Goal: Task Accomplishment & Management: Use online tool/utility

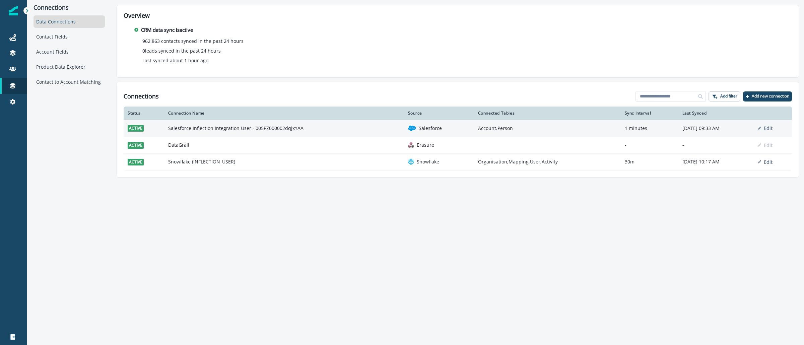
click at [209, 130] on td "Salesforce Inflection Integration User - 005PZ000002dqjxYAA" at bounding box center [284, 128] width 240 height 17
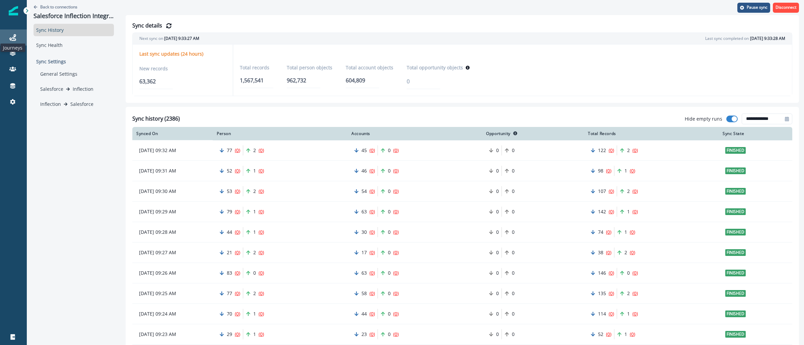
click at [11, 38] on icon at bounding box center [12, 37] width 7 height 7
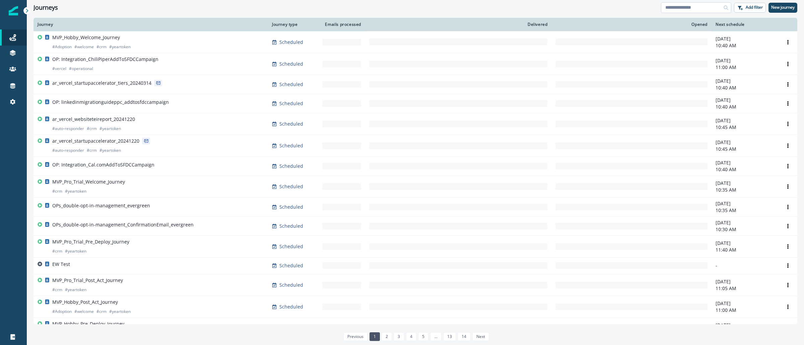
click at [704, 4] on input at bounding box center [696, 7] width 70 height 11
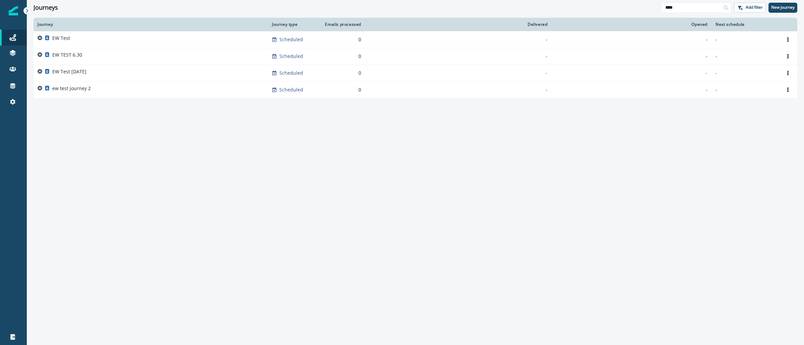
type input "****"
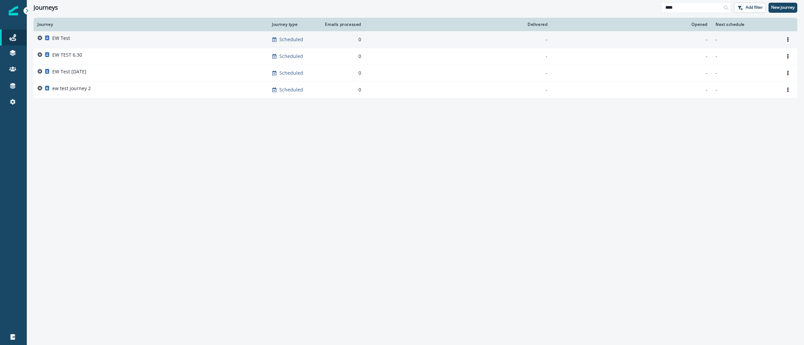
click at [106, 38] on div "EW Test" at bounding box center [151, 39] width 227 height 9
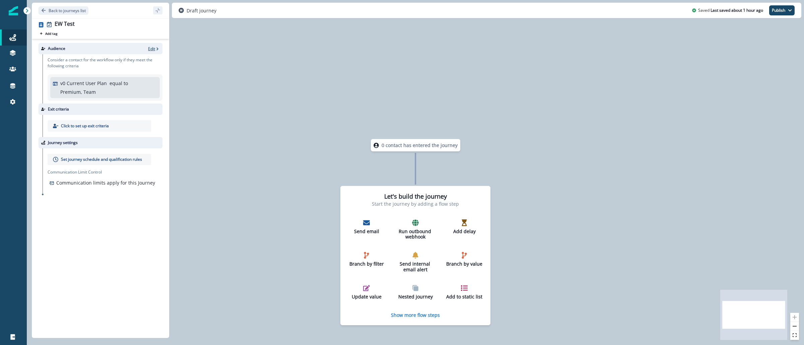
click at [152, 50] on p "Edit" at bounding box center [151, 49] width 7 height 6
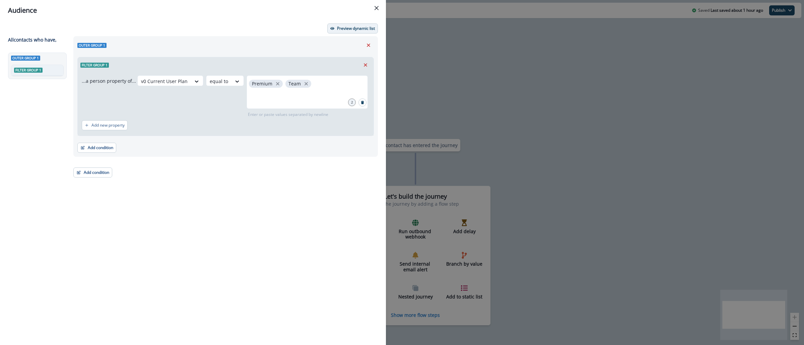
click at [357, 28] on p "Preview dynamic list" at bounding box center [356, 28] width 38 height 5
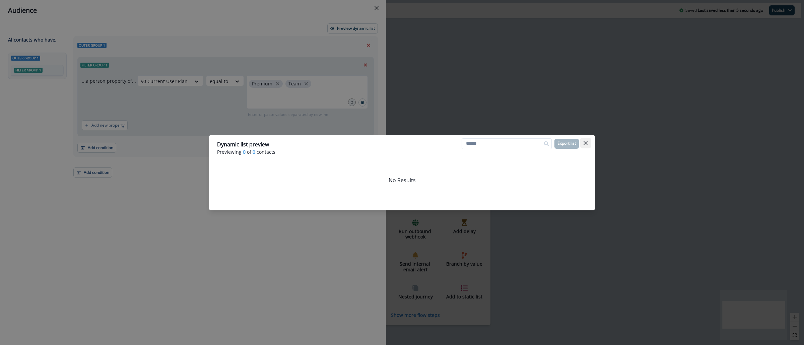
click at [584, 143] on icon "Close" at bounding box center [586, 143] width 4 height 4
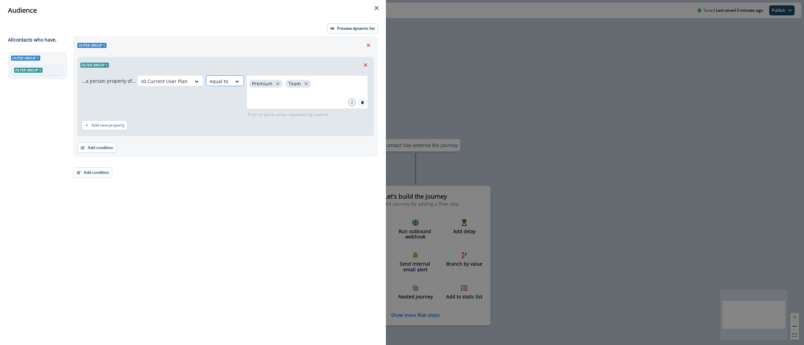
click at [220, 81] on div at bounding box center [219, 81] width 18 height 8
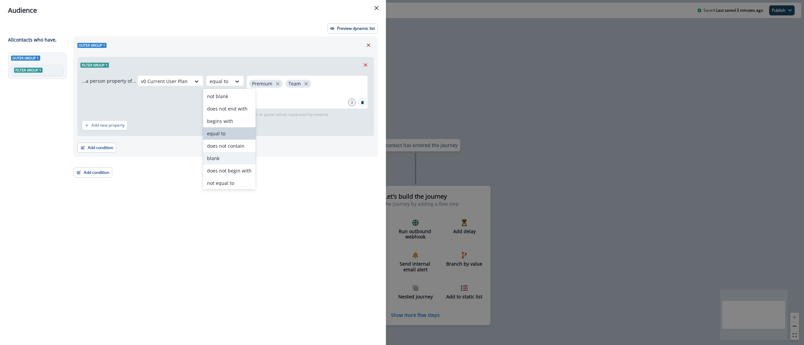
scroll to position [26, 0]
click at [216, 185] on div "contains" at bounding box center [229, 182] width 53 height 12
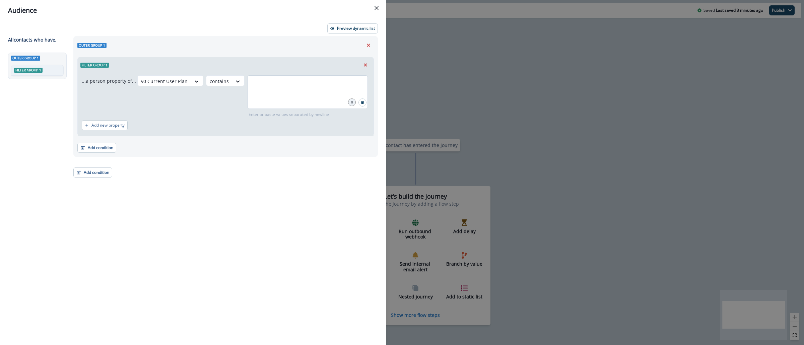
click at [295, 94] on div at bounding box center [307, 92] width 121 height 34
type input "*******"
click at [368, 28] on p "Preview dynamic list" at bounding box center [356, 28] width 38 height 5
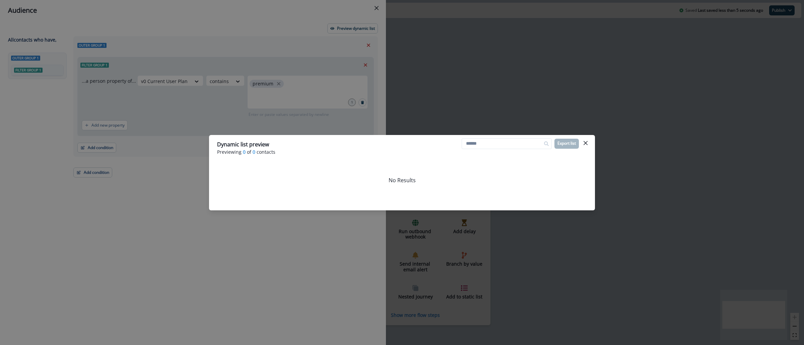
click at [588, 142] on button "Close" at bounding box center [585, 143] width 11 height 11
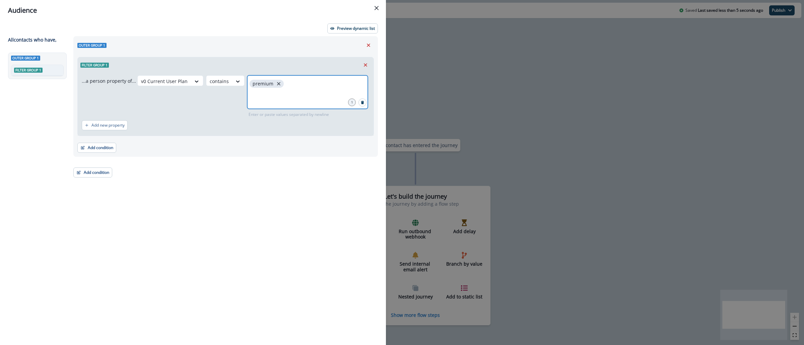
click at [276, 85] on icon "close" at bounding box center [279, 84] width 6 height 6
type input "*******"
click at [330, 25] on button "Preview dynamic list" at bounding box center [352, 28] width 51 height 10
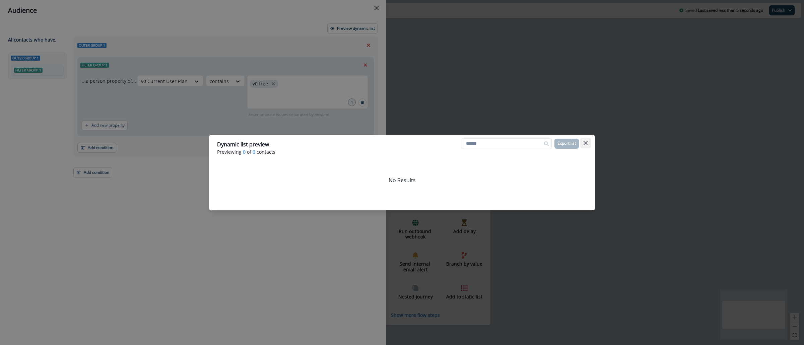
click at [584, 138] on button "Close" at bounding box center [585, 143] width 11 height 11
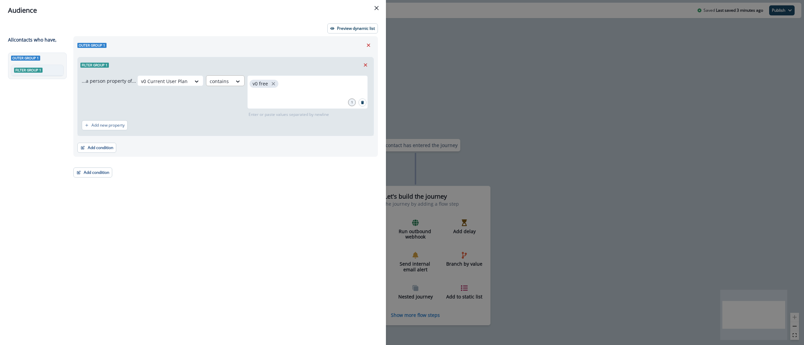
click at [191, 81] on div "contains" at bounding box center [164, 81] width 53 height 11
click at [222, 98] on div "not blank" at bounding box center [229, 96] width 53 height 12
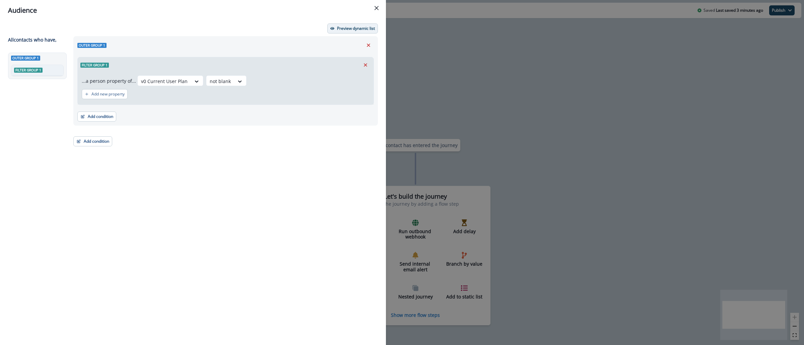
click at [358, 29] on p "Preview dynamic list" at bounding box center [356, 28] width 38 height 5
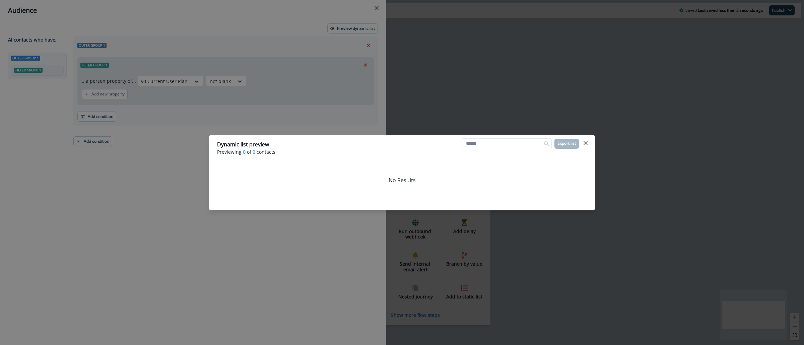
click at [324, 240] on div "Dynamic list preview Previewing 0 of 0 contacts Export list No Results" at bounding box center [402, 172] width 804 height 345
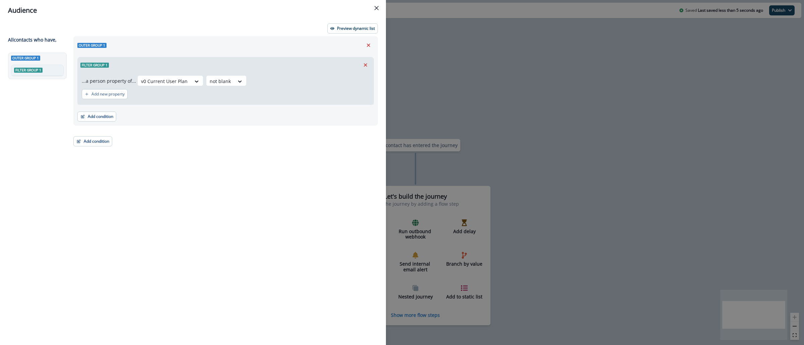
click at [533, 75] on div "Audience Preview dynamic list All contact s who have, Outer group 1 Filter grou…" at bounding box center [402, 172] width 804 height 345
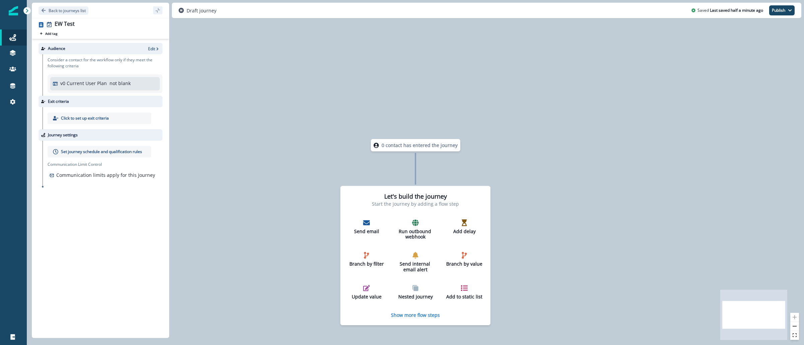
click at [6, 13] on div "Journeys Emails Tokens Static lists Outbound webhooks Forms Inbound webhooks Sa…" at bounding box center [13, 172] width 27 height 345
click at [11, 13] on img at bounding box center [13, 10] width 9 height 9
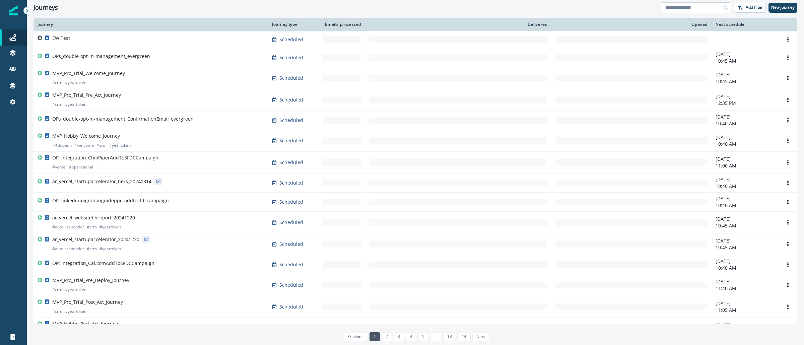
click at [697, 11] on input at bounding box center [696, 7] width 70 height 11
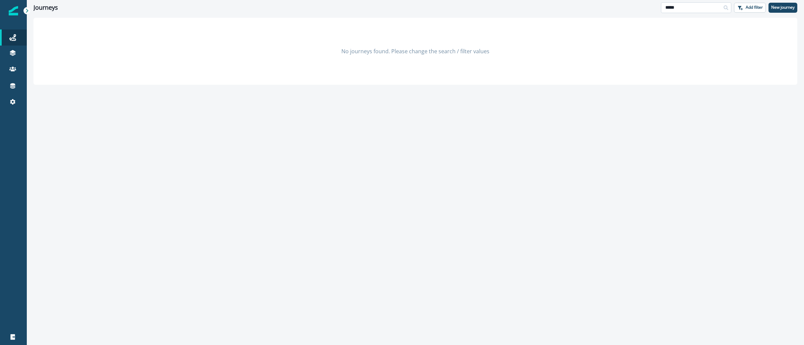
click at [690, 7] on input "*****" at bounding box center [696, 7] width 70 height 11
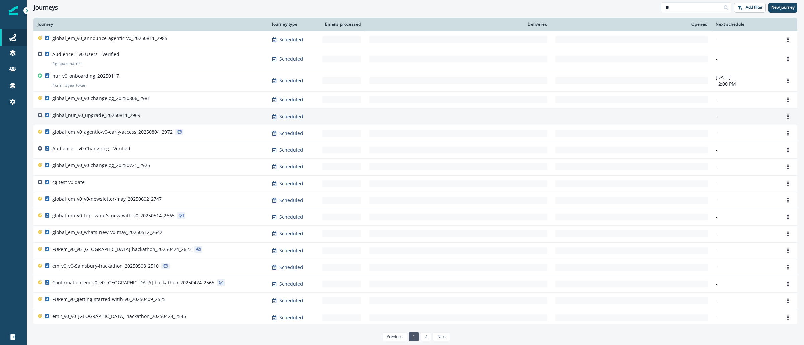
type input "**"
click at [91, 115] on p "global_nur_v0_upgrade_20250811_2969" at bounding box center [96, 115] width 88 height 7
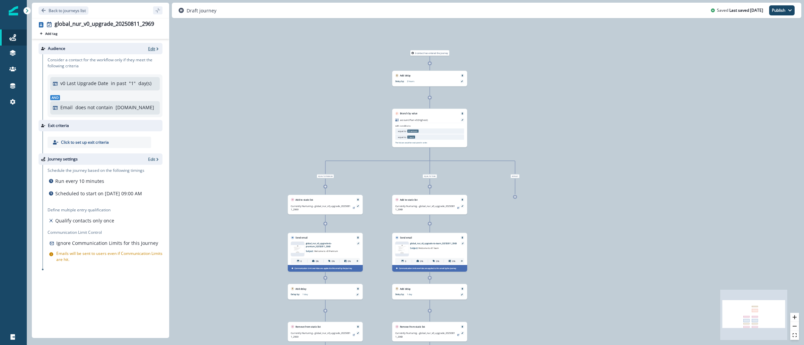
click at [150, 47] on p "Edit" at bounding box center [151, 49] width 7 height 6
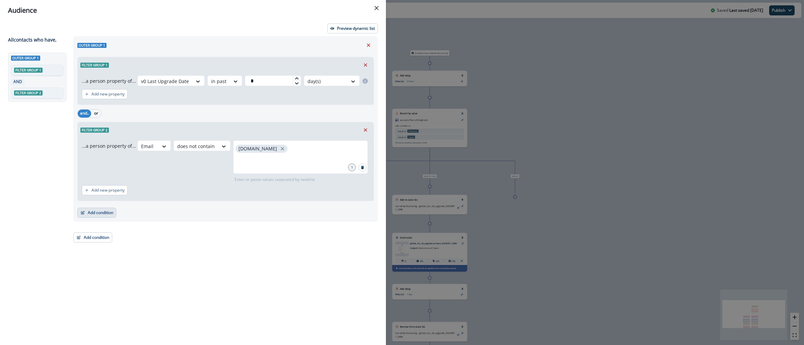
click at [96, 213] on button "Add condition" at bounding box center [96, 213] width 39 height 10
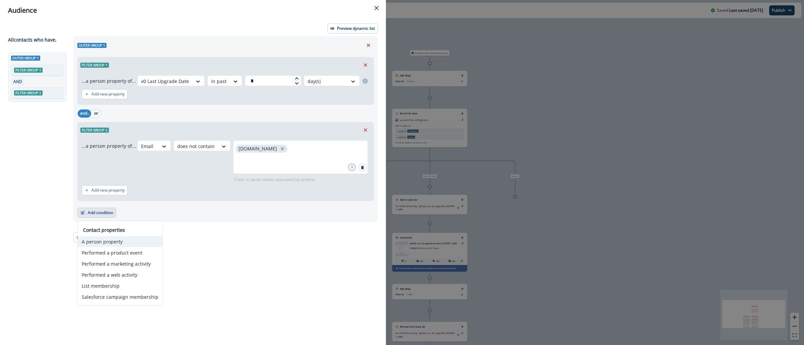
click at [99, 242] on button "A person property" at bounding box center [120, 241] width 85 height 11
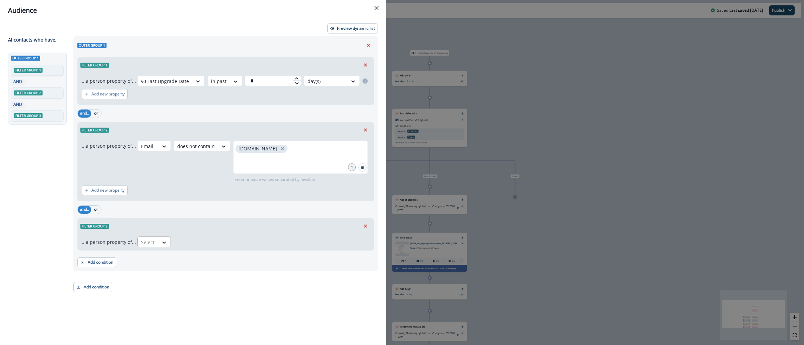
click at [147, 240] on div at bounding box center [148, 242] width 14 height 8
type input "*******"
click at [161, 255] on div "v0 Current User Plan" at bounding box center [164, 258] width 57 height 12
click at [219, 242] on div at bounding box center [217, 242] width 14 height 8
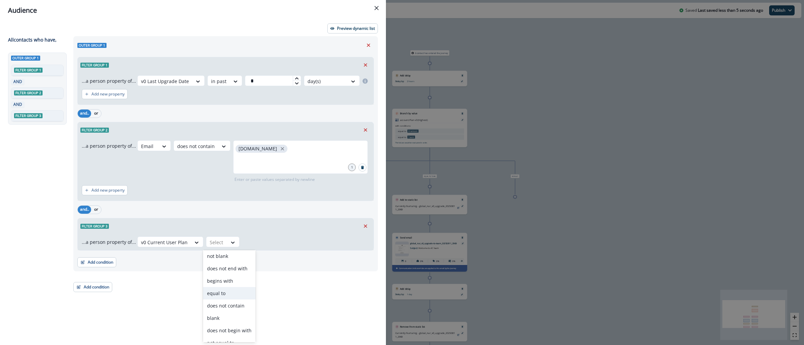
click at [223, 297] on div "equal to" at bounding box center [229, 293] width 53 height 12
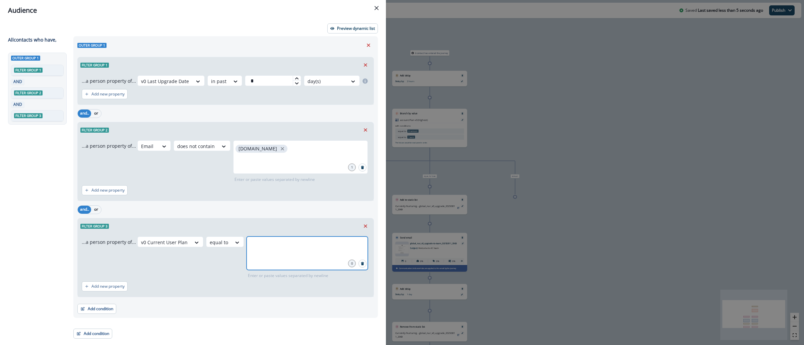
click at [253, 251] on input "text" at bounding box center [307, 244] width 119 height 13
type input "*******"
type input "****"
click at [201, 83] on icon at bounding box center [198, 81] width 6 height 7
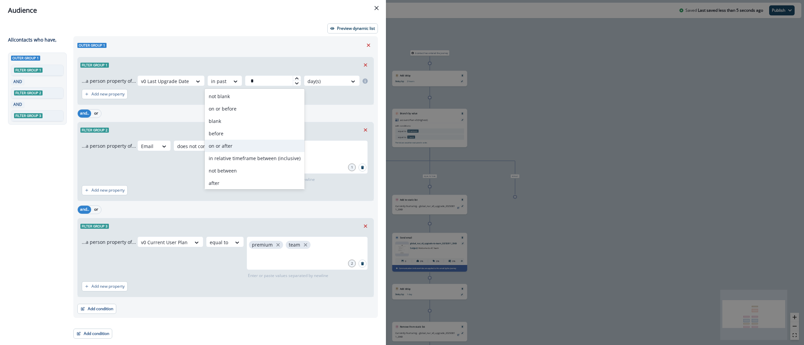
click at [232, 146] on div "on or after" at bounding box center [255, 146] width 100 height 12
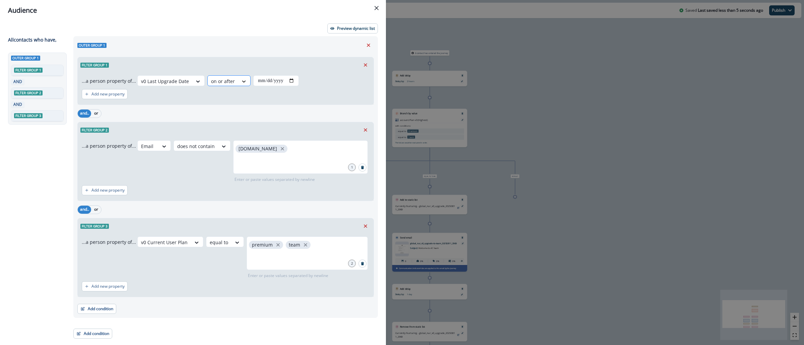
click at [241, 83] on icon at bounding box center [244, 81] width 6 height 7
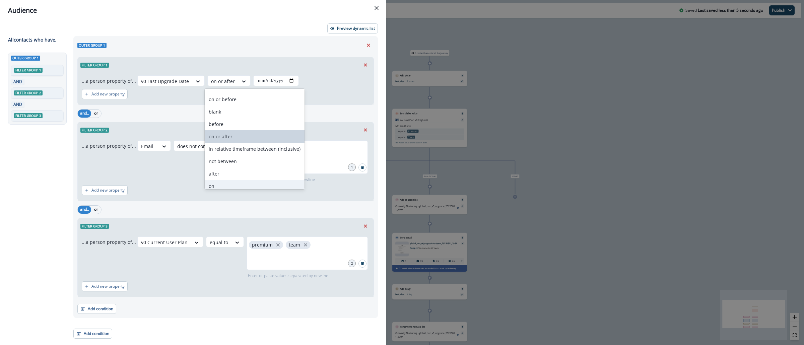
scroll to position [51, 0]
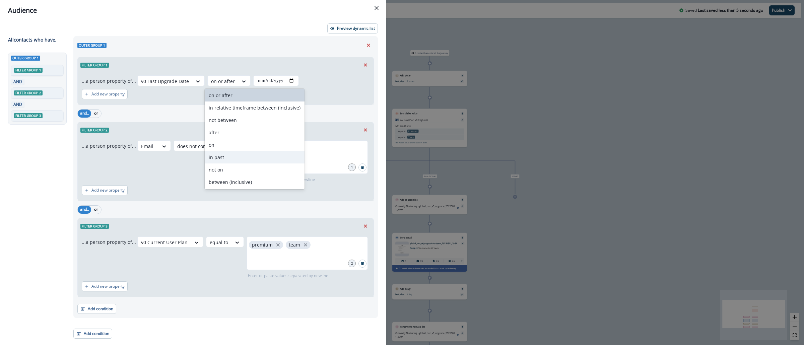
click at [231, 158] on div "in past" at bounding box center [255, 157] width 100 height 12
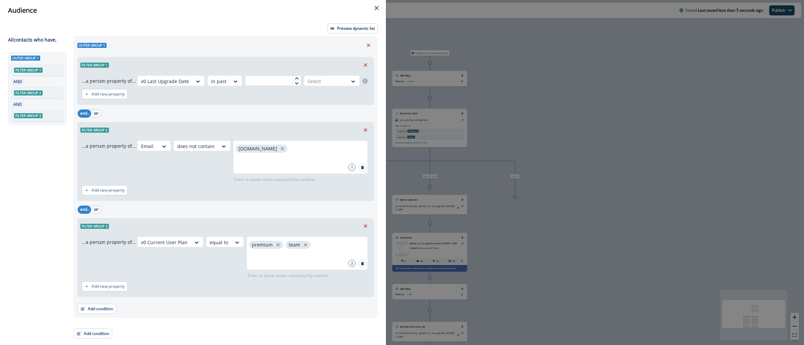
click at [258, 77] on input "text" at bounding box center [273, 80] width 56 height 11
type input "*"
click at [337, 85] on div at bounding box center [326, 81] width 37 height 8
click at [329, 94] on div "day(s)" at bounding box center [331, 96] width 58 height 12
click at [256, 28] on div "Preview dynamic list" at bounding box center [193, 28] width 370 height 10
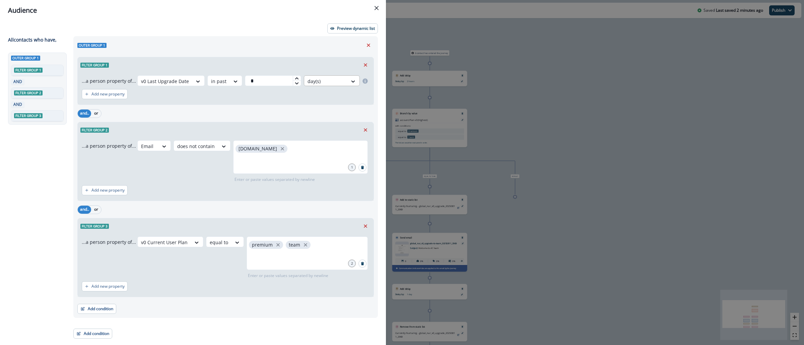
click at [333, 81] on div at bounding box center [326, 81] width 37 height 8
click at [251, 39] on div "Outer group 1 Filter group 1 ...a person property of... v0 Last Upgrade Date in…" at bounding box center [225, 177] width 305 height 282
click at [245, 31] on div "Preview dynamic list" at bounding box center [193, 28] width 370 height 10
click at [638, 143] on div "Audience Preview dynamic list All contact s who have, Outer group 1 Filter grou…" at bounding box center [402, 172] width 804 height 345
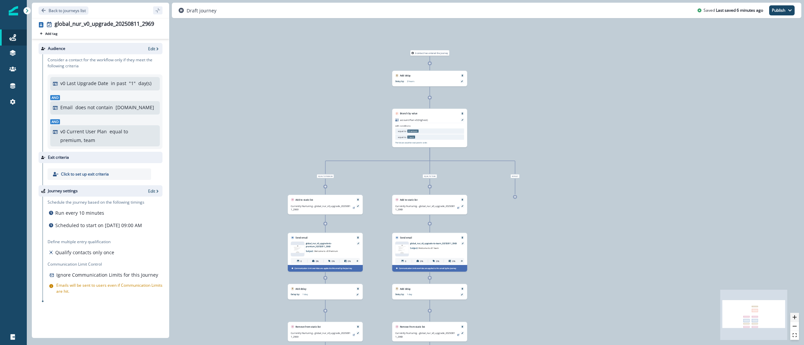
click at [797, 318] on icon "zoom in" at bounding box center [795, 317] width 4 height 4
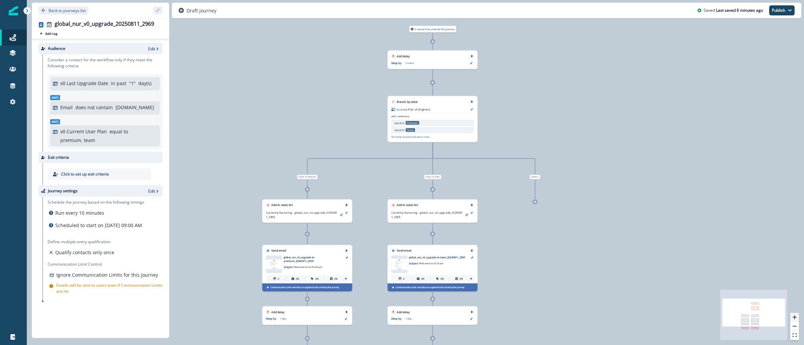
click at [797, 318] on icon "zoom in" at bounding box center [795, 317] width 4 height 4
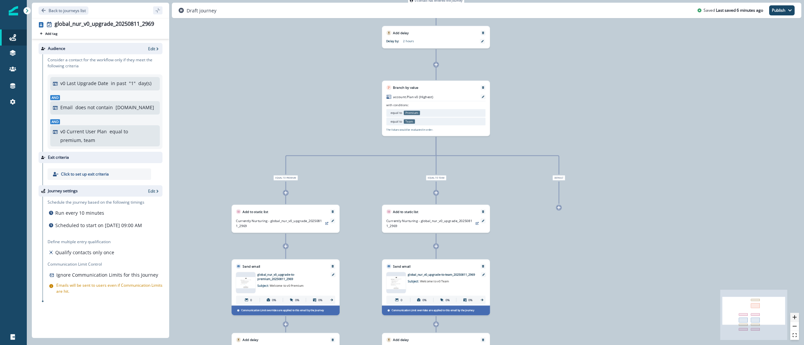
click at [797, 318] on icon "zoom in" at bounding box center [795, 317] width 4 height 4
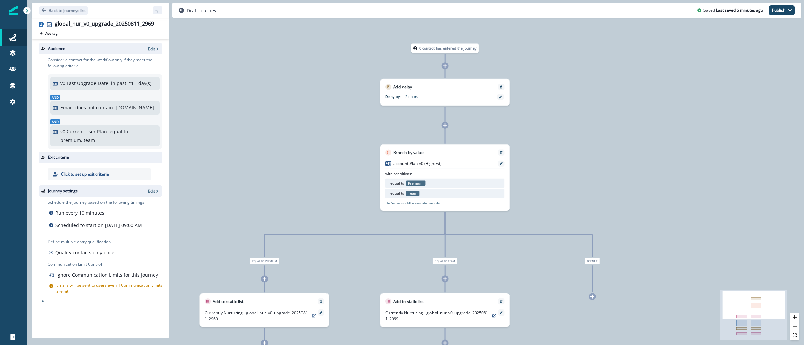
drag, startPoint x: 583, startPoint y: 118, endPoint x: 588, endPoint y: 200, distance: 82.2
click at [588, 200] on div "0 contact has entered the journey Add delay Delay by: 2 hours Delay details inc…" at bounding box center [415, 172] width 777 height 345
click at [502, 97] on div at bounding box center [501, 97] width 6 height 6
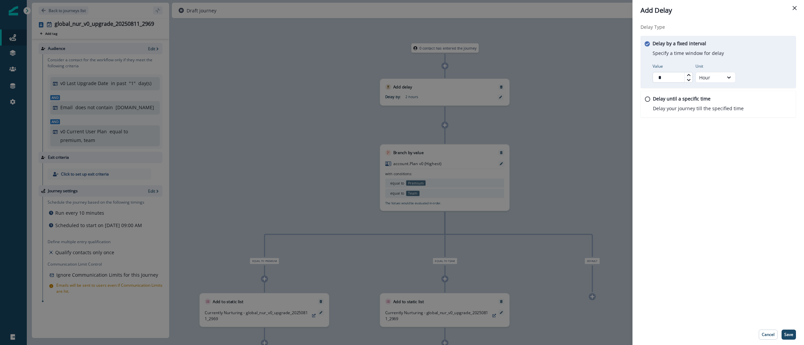
click at [653, 79] on input "*" at bounding box center [673, 77] width 40 height 11
click at [667, 79] on input "*" at bounding box center [673, 77] width 40 height 11
type input "*"
click at [791, 335] on p "Save" at bounding box center [788, 334] width 9 height 5
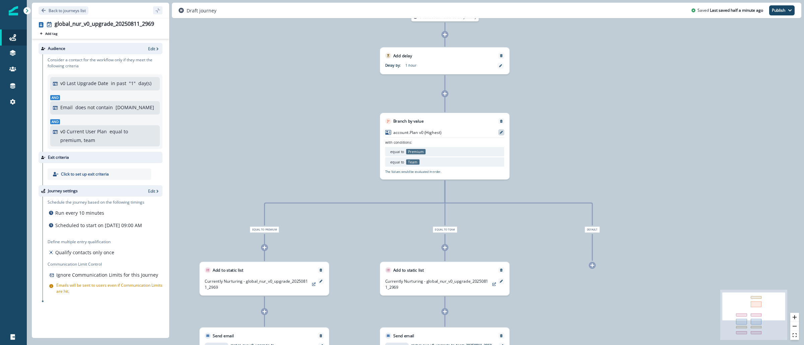
click at [501, 131] on icon at bounding box center [501, 132] width 3 height 3
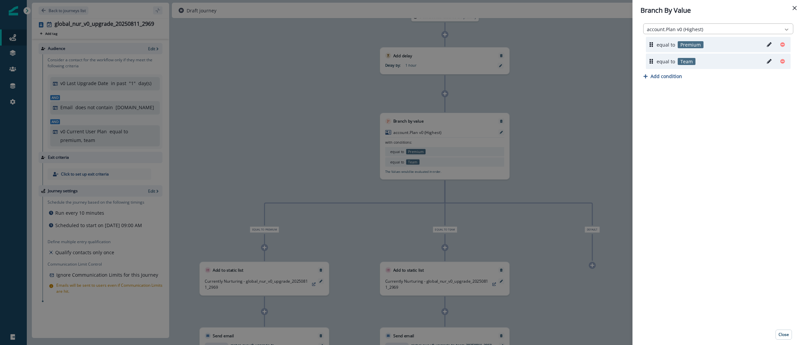
click at [785, 31] on icon at bounding box center [787, 29] width 6 height 7
type input "**********"
click at [691, 44] on div "v0 Current User Plan" at bounding box center [718, 44] width 150 height 12
click at [591, 123] on div "Branch By Value v0 Current User Plan equal to Premium equal to Team Add conditi…" at bounding box center [402, 172] width 804 height 345
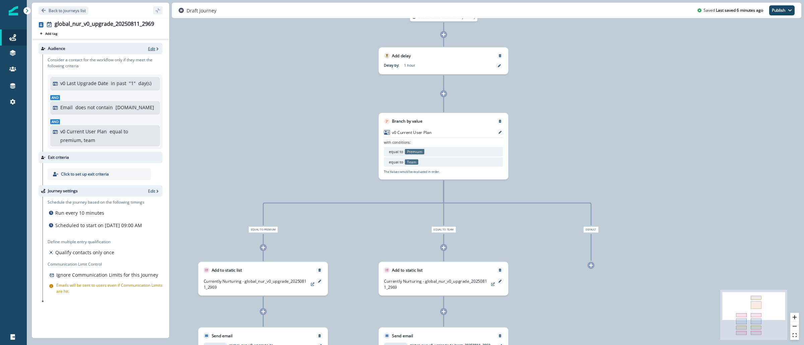
click at [155, 50] on icon "button" at bounding box center [157, 49] width 5 height 5
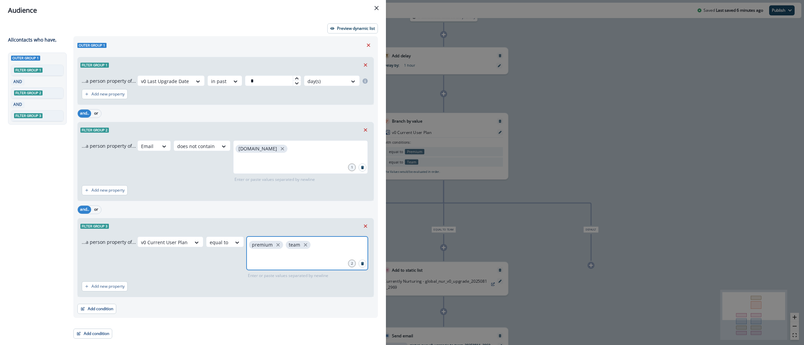
click at [275, 247] on icon "close" at bounding box center [278, 245] width 6 height 6
click at [267, 246] on icon "close" at bounding box center [268, 244] width 3 height 3
click at [267, 252] on div at bounding box center [307, 254] width 121 height 34
type input "**********"
type input "*******"
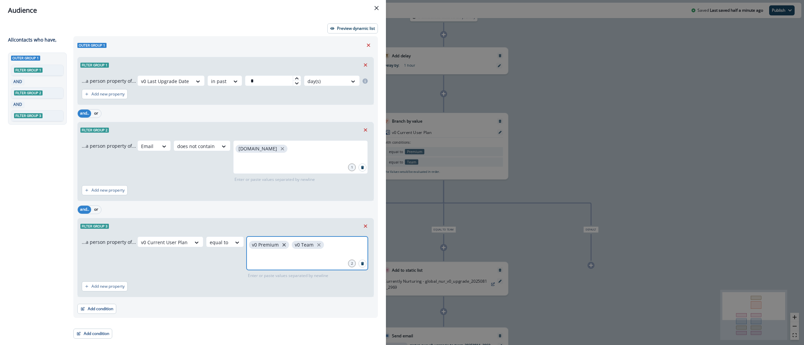
click at [281, 247] on icon "close" at bounding box center [284, 245] width 6 height 6
click at [273, 246] on icon "close" at bounding box center [276, 245] width 6 height 6
type input "**********"
click at [617, 105] on div "Audience Preview dynamic list All contact s who have, Outer group 1 Filter grou…" at bounding box center [402, 172] width 804 height 345
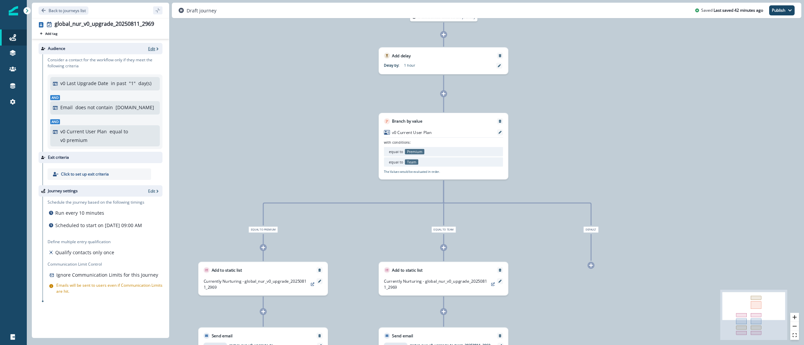
click at [149, 49] on p "Edit" at bounding box center [151, 49] width 7 height 6
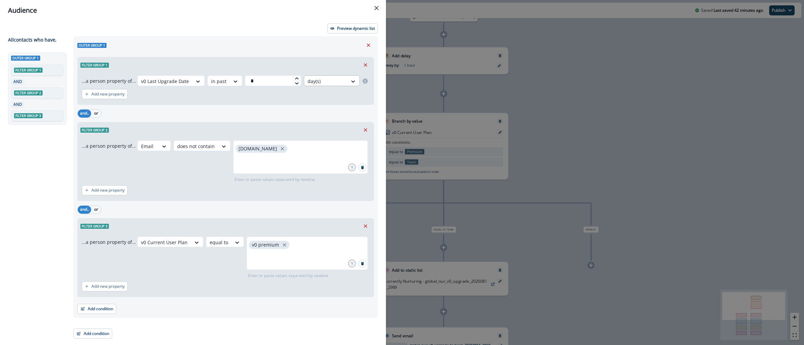
click at [337, 79] on div at bounding box center [326, 81] width 37 height 8
click at [262, 29] on div "Preview dynamic list" at bounding box center [193, 28] width 370 height 10
click at [275, 261] on input "text" at bounding box center [307, 258] width 119 height 13
type input "*******"
click at [604, 149] on div "Audience Preview dynamic list All contact s who have, Outer group 1 Filter grou…" at bounding box center [402, 172] width 804 height 345
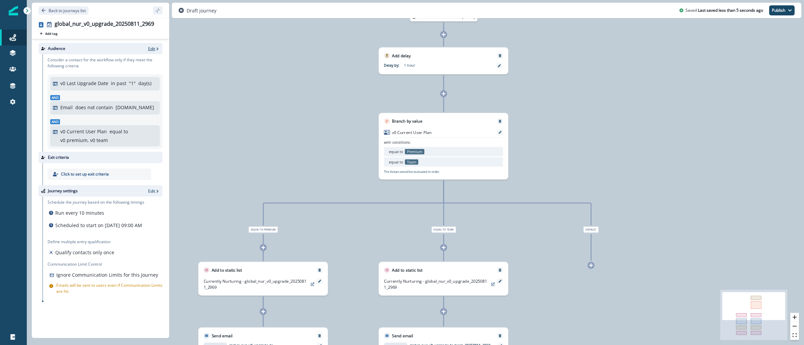
click at [154, 48] on p "Edit" at bounding box center [151, 49] width 7 height 6
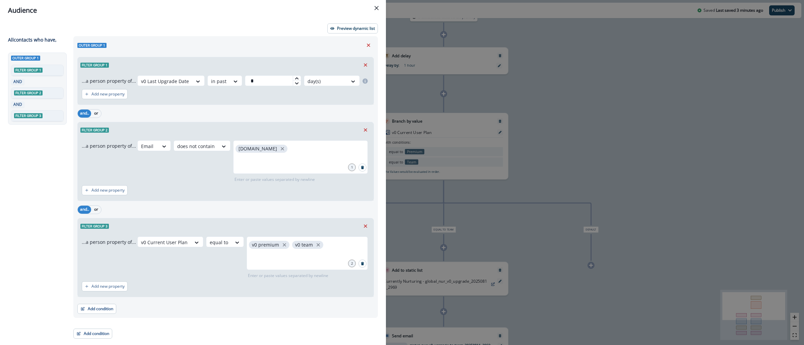
click at [573, 116] on div "Audience Preview dynamic list All contact s who have, Outer group 1 Filter grou…" at bounding box center [402, 172] width 804 height 345
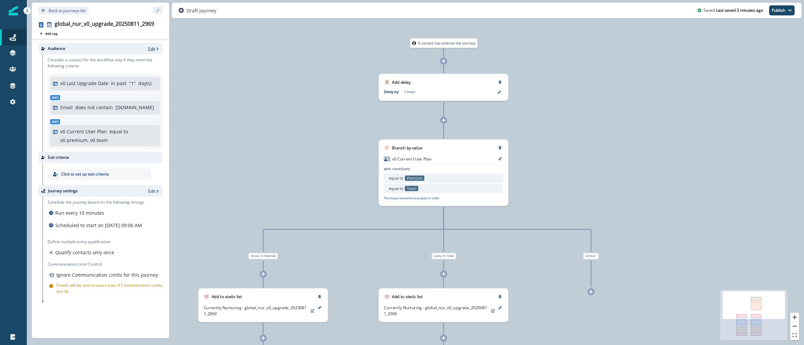
click at [153, 51] on p "Edit" at bounding box center [151, 49] width 7 height 6
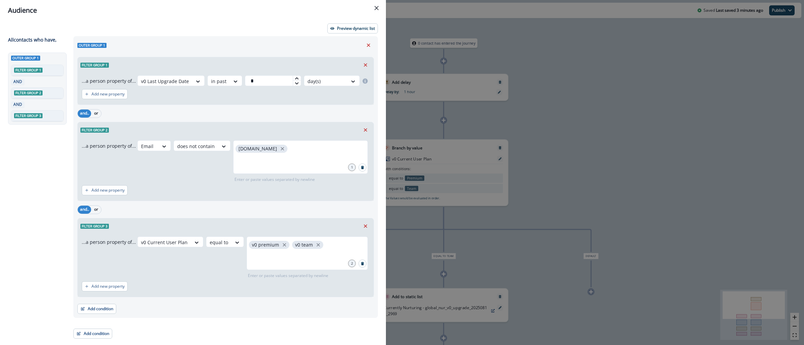
click at [640, 178] on div "Audience Preview dynamic list All contact s who have, Outer group 1 Filter grou…" at bounding box center [402, 172] width 804 height 345
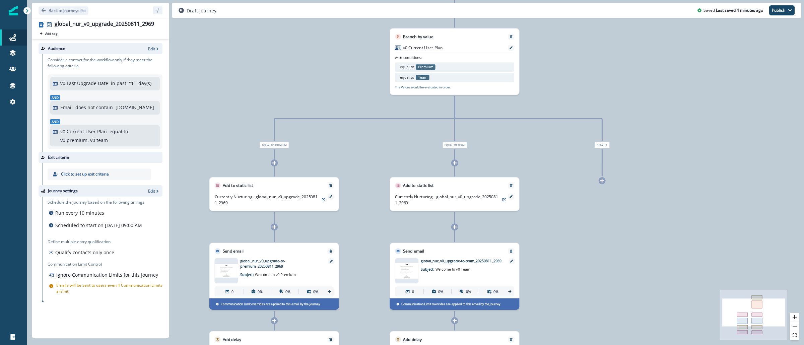
drag, startPoint x: 289, startPoint y: 121, endPoint x: 300, endPoint y: 93, distance: 29.8
click at [300, 93] on div "0 contact has entered the journey Add delay Delay by: 1 hour Delay details inco…" at bounding box center [415, 172] width 777 height 345
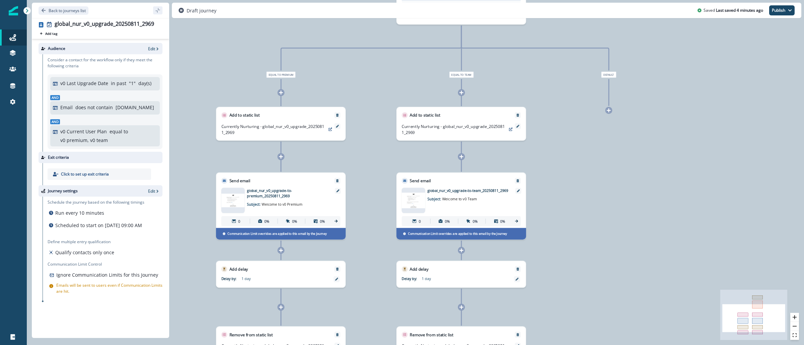
drag, startPoint x: 614, startPoint y: 270, endPoint x: 621, endPoint y: 200, distance: 70.1
click at [621, 200] on div "0 contact has entered the journey Add delay Delay by: 1 hour Delay details inco…" at bounding box center [415, 172] width 777 height 345
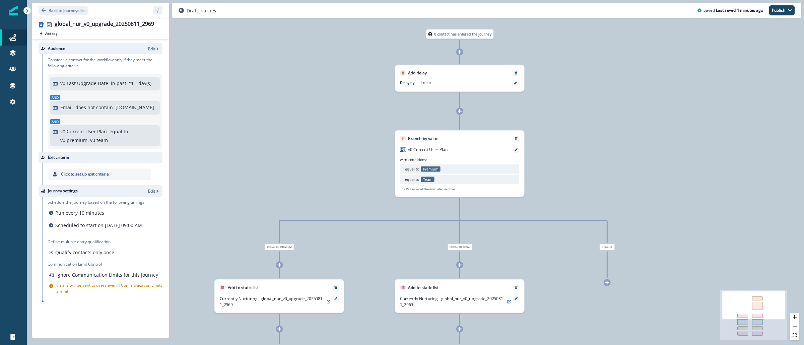
drag, startPoint x: 569, startPoint y: 146, endPoint x: 566, endPoint y: 138, distance: 8.7
click at [566, 138] on div "0 contact has entered the journey Add delay Delay by: 1 hour Delay details inco…" at bounding box center [415, 172] width 777 height 345
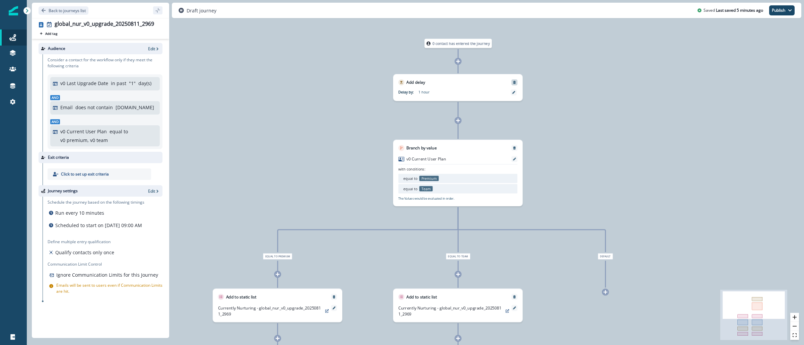
click at [515, 81] on icon "Remove" at bounding box center [515, 83] width 4 height 4
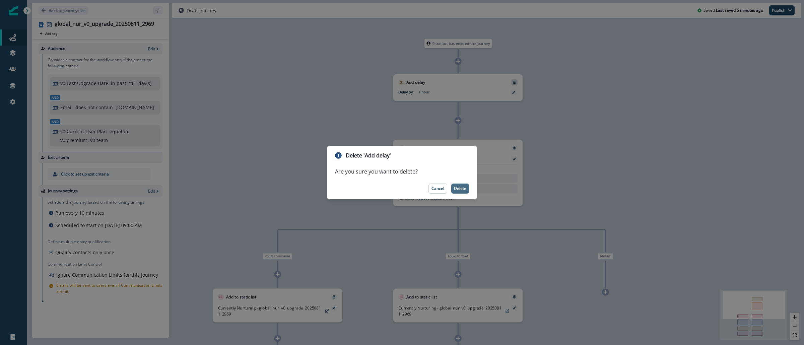
click at [456, 191] on button "Delete" at bounding box center [460, 189] width 18 height 10
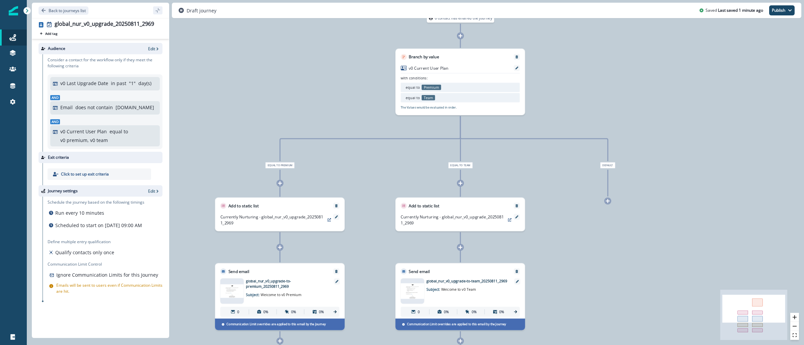
drag, startPoint x: 611, startPoint y: 140, endPoint x: 612, endPoint y: 114, distance: 25.5
click at [613, 114] on div "0 contact has entered the journey Branch by value v0 Current User Plan with con…" at bounding box center [415, 172] width 777 height 345
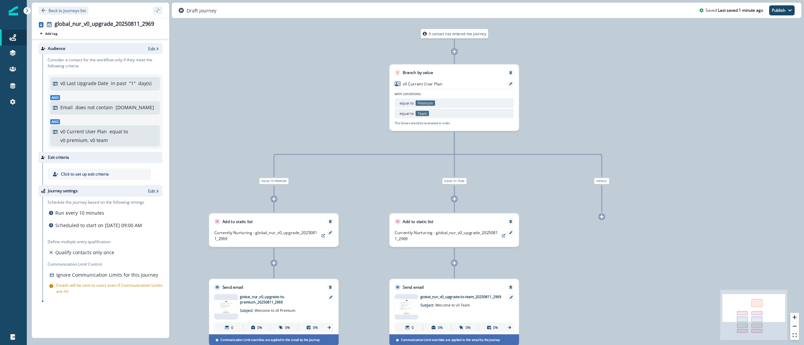
drag, startPoint x: 568, startPoint y: 88, endPoint x: 562, endPoint y: 104, distance: 16.7
click at [562, 104] on div "0 contact has entered the journey Branch by value v0 Current User Plan with con…" at bounding box center [415, 172] width 777 height 345
click at [793, 318] on icon "zoom in" at bounding box center [795, 317] width 4 height 4
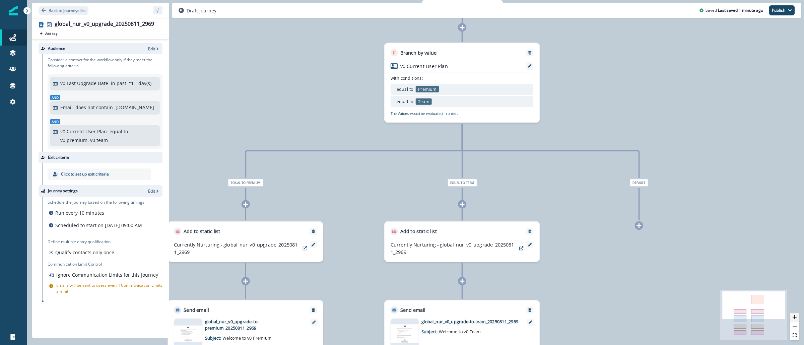
click at [793, 318] on icon "zoom in" at bounding box center [795, 317] width 4 height 4
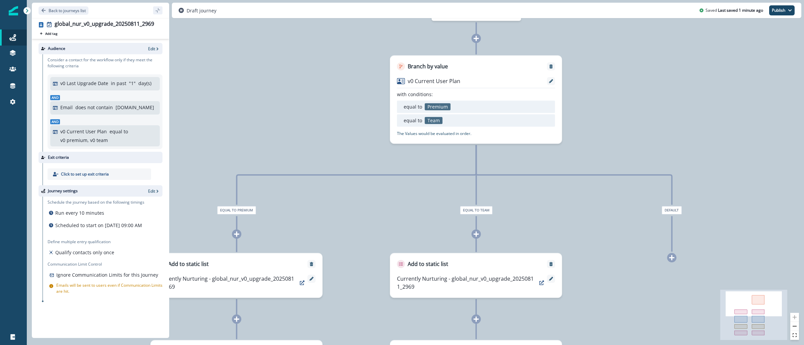
drag, startPoint x: 649, startPoint y: 94, endPoint x: 658, endPoint y: 121, distance: 28.0
click at [658, 121] on div "0 contact has entered the journey Branch by value v0 Current User Plan with con…" at bounding box center [415, 172] width 777 height 345
click at [550, 79] on icon at bounding box center [551, 81] width 4 height 4
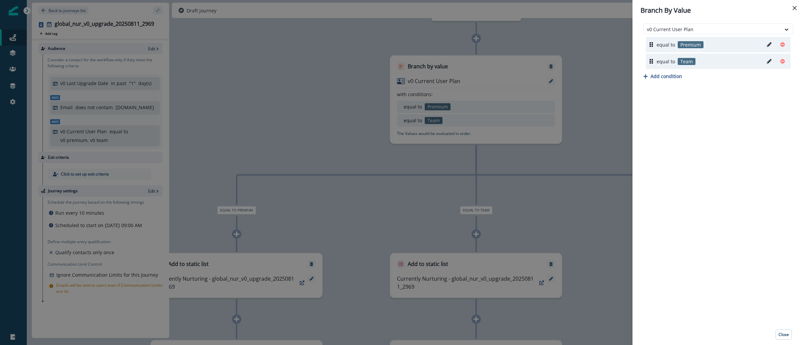
click at [770, 44] on icon "Edit" at bounding box center [769, 44] width 5 height 5
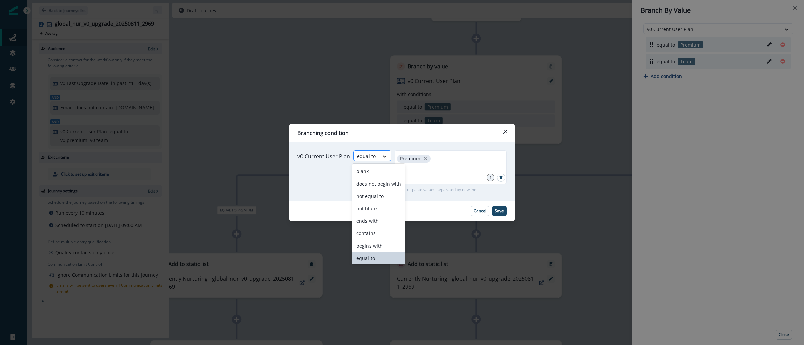
click at [386, 158] on div at bounding box center [384, 156] width 11 height 7
click at [371, 234] on div "contains" at bounding box center [379, 233] width 53 height 12
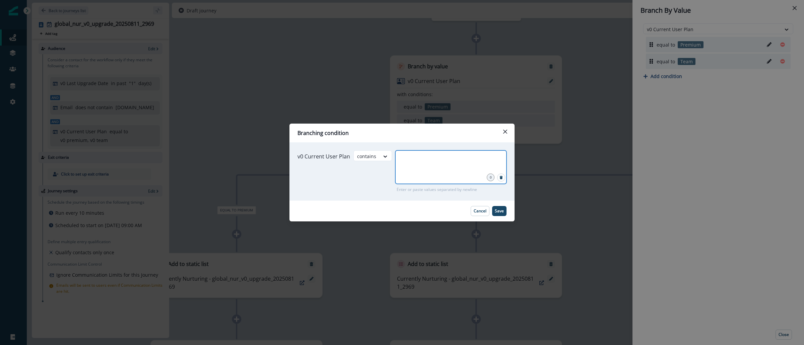
click at [420, 165] on input "text" at bounding box center [450, 158] width 109 height 13
type input "*"
click at [372, 156] on div at bounding box center [366, 156] width 19 height 8
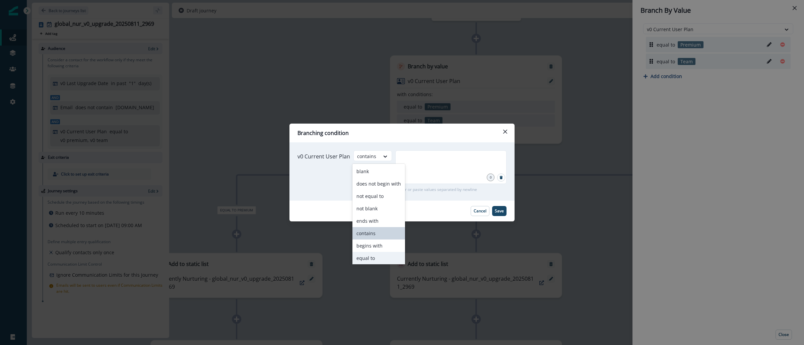
click at [370, 253] on div "equal to" at bounding box center [379, 258] width 53 height 12
click at [402, 175] on div at bounding box center [451, 167] width 112 height 34
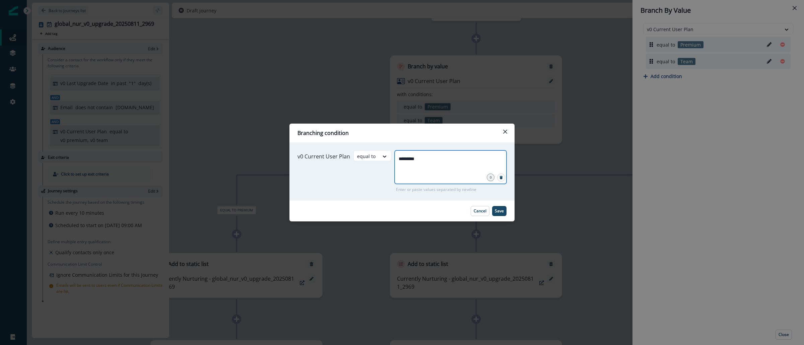
type input "**********"
click at [502, 213] on p "Save" at bounding box center [499, 211] width 9 height 5
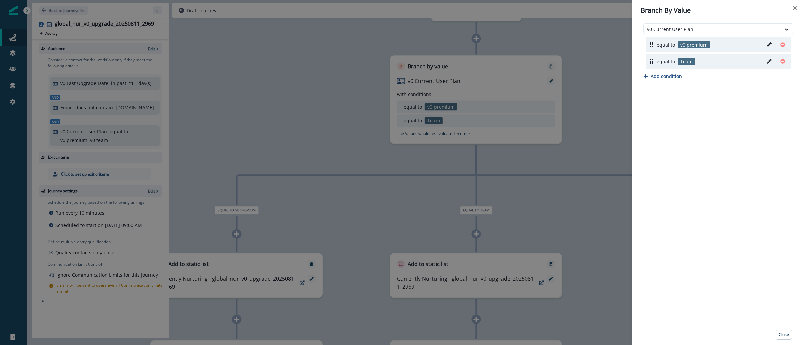
click at [767, 63] on icon "Edit" at bounding box center [769, 61] width 5 height 5
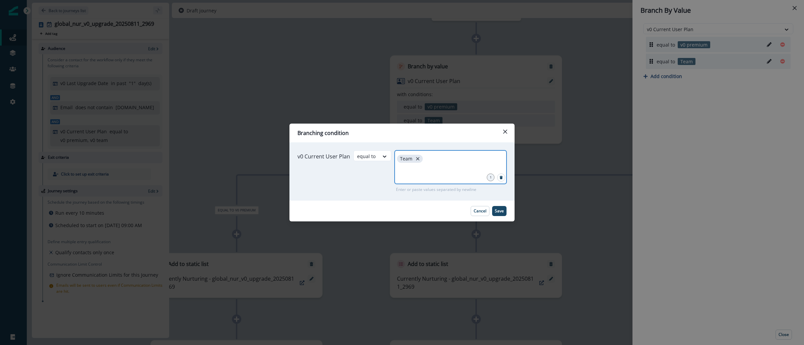
click at [418, 157] on icon "close" at bounding box center [418, 159] width 6 height 6
type input "*******"
click at [501, 209] on p "Save" at bounding box center [499, 211] width 9 height 5
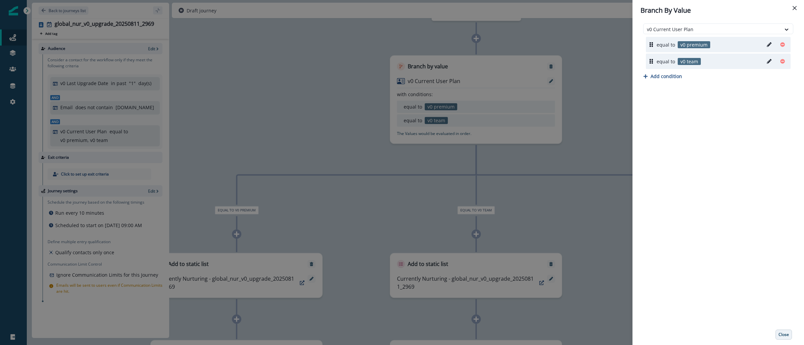
click at [785, 334] on p "Close" at bounding box center [784, 334] width 10 height 5
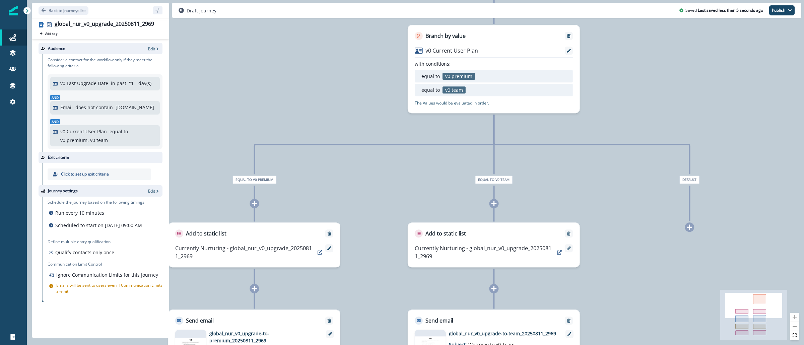
drag, startPoint x: 607, startPoint y: 155, endPoint x: 645, endPoint y: 119, distance: 52.6
click at [645, 119] on div "0 contact has entered the journey Branch by value v0 Current User Plan with con…" at bounding box center [415, 172] width 777 height 345
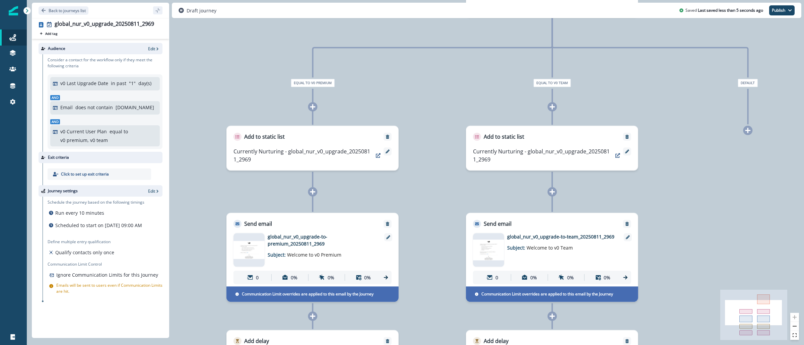
drag, startPoint x: 433, startPoint y: 170, endPoint x: 469, endPoint y: 82, distance: 94.7
click at [469, 82] on div "0 contact has entered the journey Branch by value v0 Current User Plan with con…" at bounding box center [415, 172] width 777 height 345
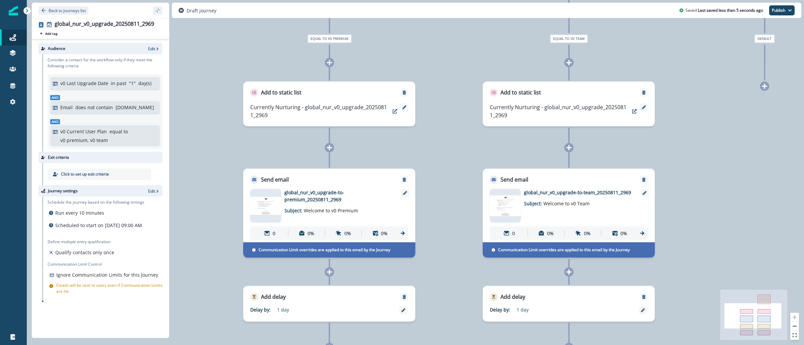
drag, startPoint x: 425, startPoint y: 91, endPoint x: 442, endPoint y: 47, distance: 47.0
click at [442, 47] on div "0 contact has entered the journey Branch by value v0 Current User Plan with con…" at bounding box center [415, 172] width 777 height 345
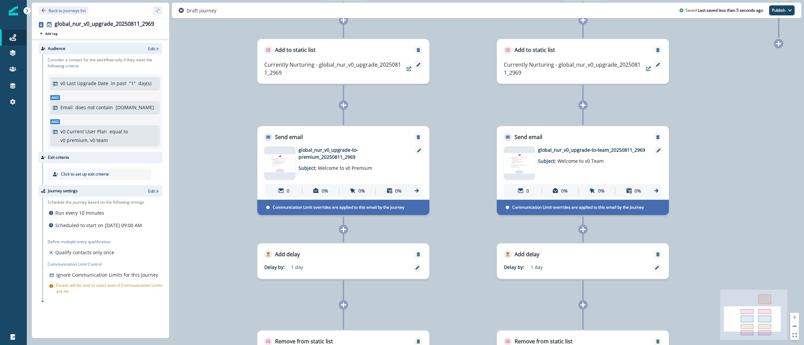
drag, startPoint x: 452, startPoint y: 133, endPoint x: 466, endPoint y: 90, distance: 44.8
click at [466, 90] on div "0 contact has entered the journey Branch by value v0 Current User Plan with con…" at bounding box center [415, 172] width 777 height 345
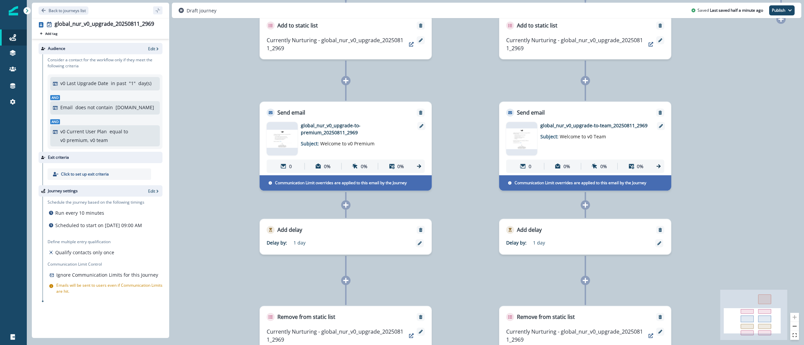
drag, startPoint x: 468, startPoint y: 131, endPoint x: 470, endPoint y: 105, distance: 26.6
click at [470, 105] on div "0 contact has entered the journey Branch by value v0 Current User Plan with con…" at bounding box center [415, 172] width 777 height 345
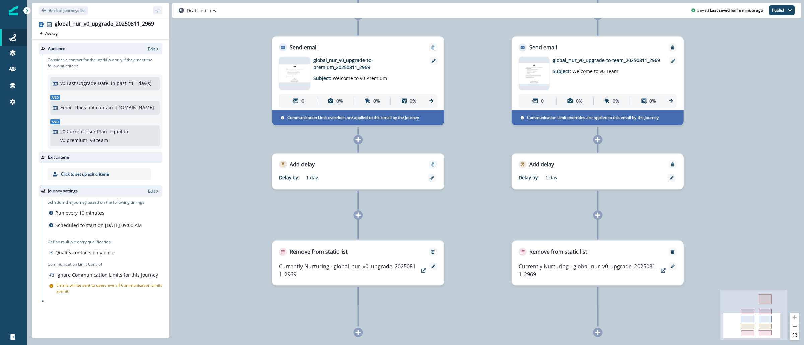
drag, startPoint x: 469, startPoint y: 164, endPoint x: 481, endPoint y: 98, distance: 67.4
click at [481, 98] on div "0 contact has entered the journey Branch by value v0 Current User Plan with con…" at bounding box center [415, 172] width 777 height 345
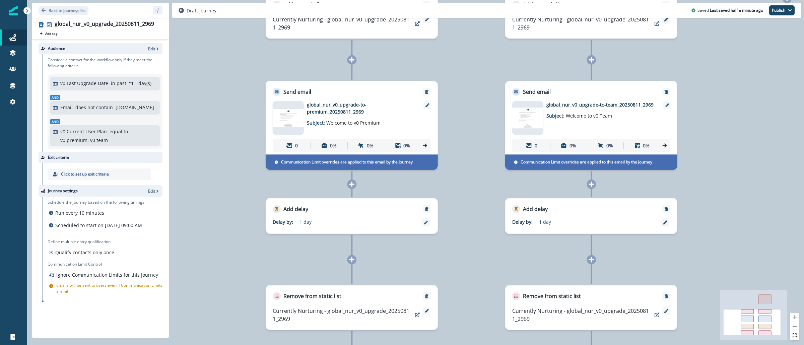
drag, startPoint x: 459, startPoint y: 94, endPoint x: 452, endPoint y: 141, distance: 47.4
click at [452, 141] on div "0 contact has entered the journey Branch by value v0 Current User Plan with con…" at bounding box center [415, 172] width 777 height 345
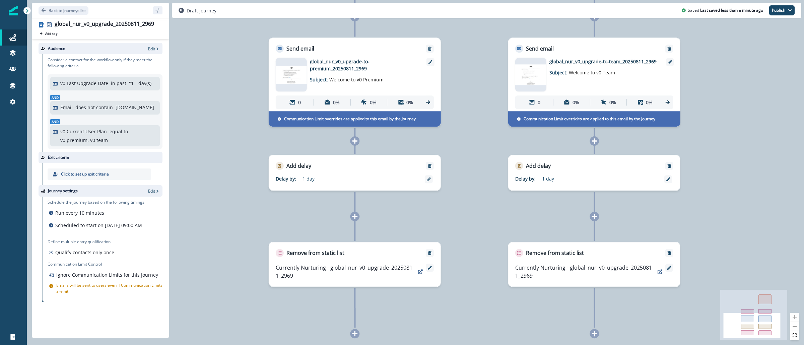
drag, startPoint x: 467, startPoint y: 150, endPoint x: 470, endPoint y: 108, distance: 43.0
click at [470, 108] on div "0 contact has entered the journey Branch by value v0 Current User Plan with con…" at bounding box center [415, 172] width 777 height 345
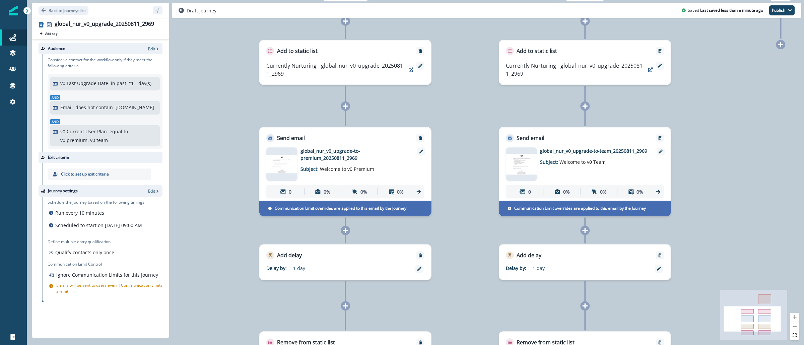
drag, startPoint x: 460, startPoint y: 115, endPoint x: 451, endPoint y: 204, distance: 89.6
click at [451, 204] on div "0 contact has entered the journey Branch by value v0 Current User Plan with con…" at bounding box center [415, 172] width 777 height 345
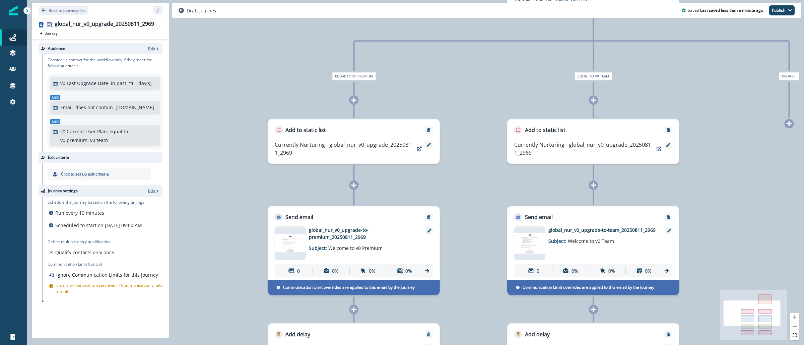
drag, startPoint x: 462, startPoint y: 132, endPoint x: 467, endPoint y: 198, distance: 65.9
click at [467, 198] on div "0 contact has entered the journey Branch by value v0 Current User Plan with con…" at bounding box center [415, 172] width 777 height 345
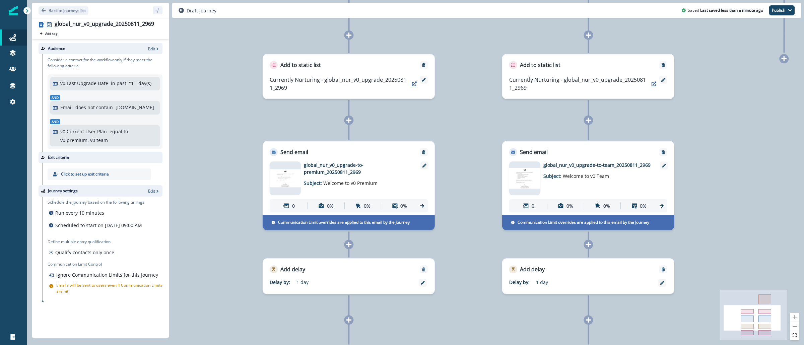
drag, startPoint x: 727, startPoint y: 181, endPoint x: 722, endPoint y: 115, distance: 66.2
click at [722, 115] on div "0 contact has entered the journey Branch by value v0 Current User Plan with con…" at bounding box center [415, 172] width 777 height 345
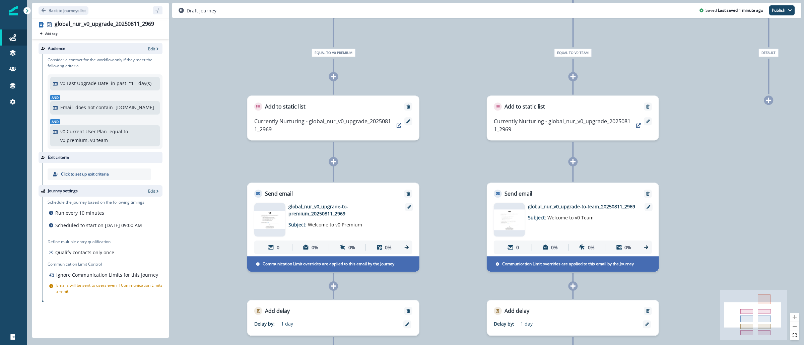
drag, startPoint x: 460, startPoint y: 62, endPoint x: 443, endPoint y: 105, distance: 45.7
click at [444, 105] on div "0 contact has entered the journey Branch by value v0 Current User Plan with con…" at bounding box center [415, 172] width 777 height 345
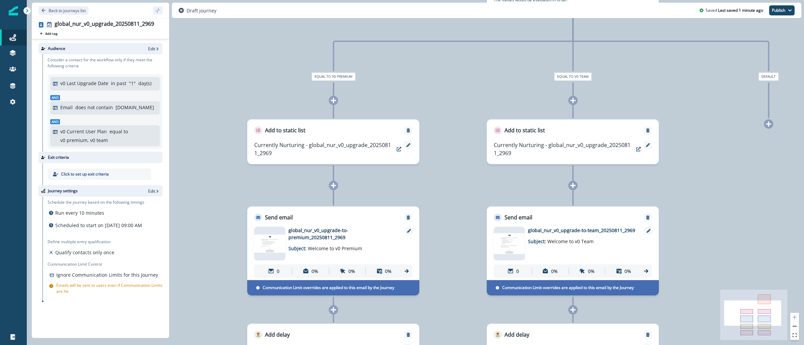
drag, startPoint x: 452, startPoint y: 70, endPoint x: 456, endPoint y: 132, distance: 61.4
click at [456, 132] on div "0 contact has entered the journey Branch by value v0 Current User Plan with con…" at bounding box center [415, 172] width 777 height 345
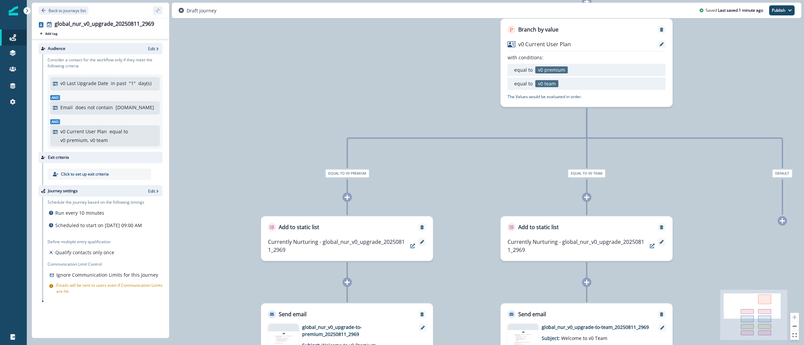
drag, startPoint x: 452, startPoint y: 115, endPoint x: 460, endPoint y: 170, distance: 56.2
click at [463, 173] on div "0 contact has entered the journey Branch by value v0 Current User Plan with con…" at bounding box center [415, 172] width 777 height 345
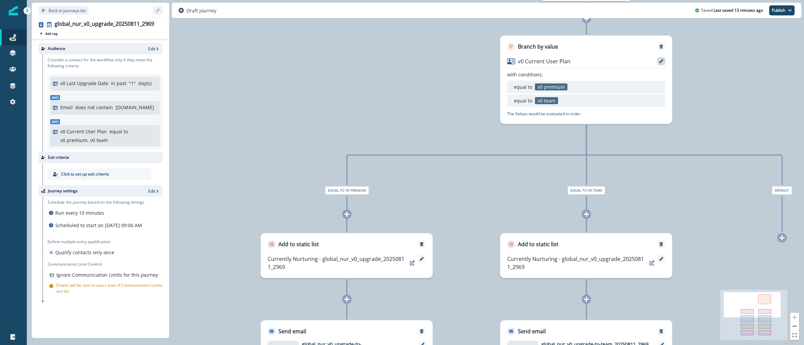
click at [664, 58] on div at bounding box center [661, 61] width 8 height 8
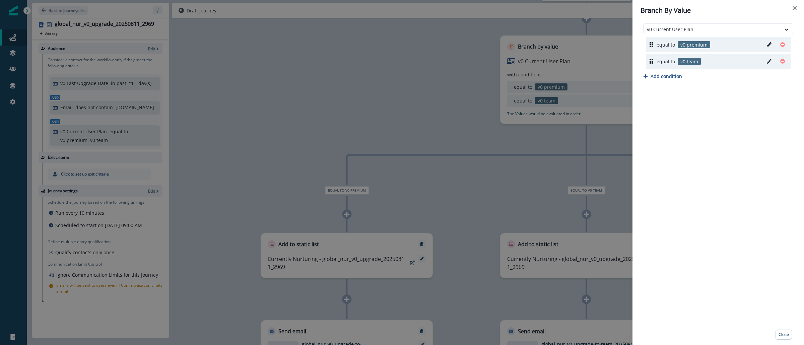
click at [767, 62] on icon "Edit" at bounding box center [769, 61] width 5 height 5
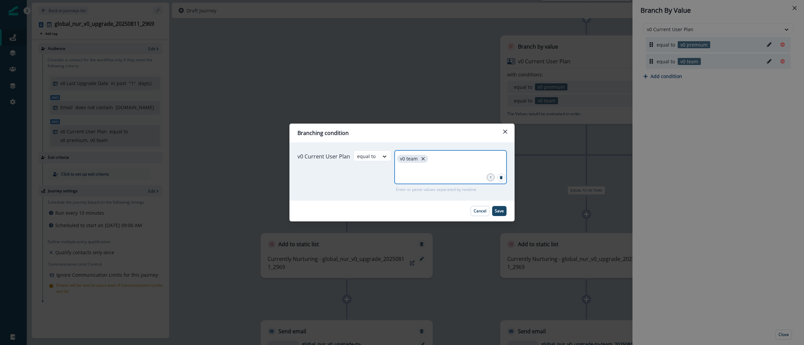
click at [423, 160] on icon "close" at bounding box center [423, 159] width 6 height 6
click at [419, 166] on div at bounding box center [451, 167] width 112 height 34
type input "********"
click at [500, 209] on p "Save" at bounding box center [499, 211] width 9 height 5
click at [441, 159] on input "********" at bounding box center [451, 158] width 110 height 13
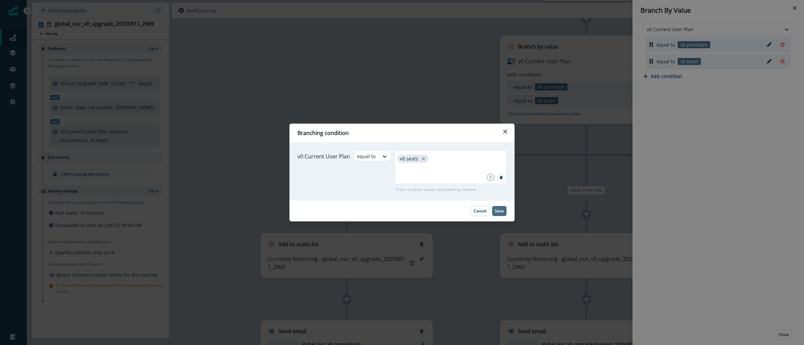
click at [498, 211] on p "Save" at bounding box center [499, 211] width 9 height 5
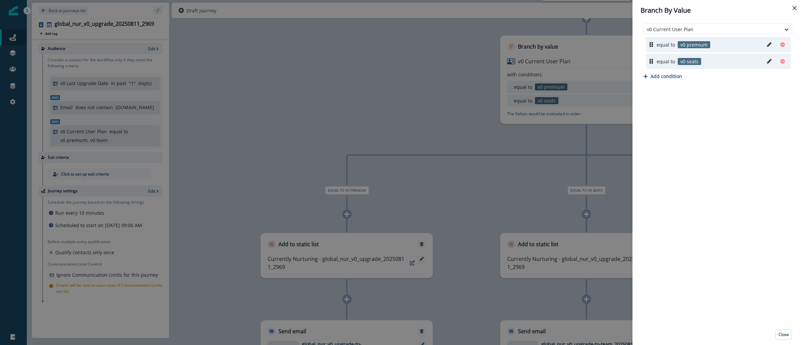
click at [158, 193] on div "Branch By Value v0 Current User Plan equal to v0 premium equal to v0 seats Add …" at bounding box center [402, 172] width 804 height 345
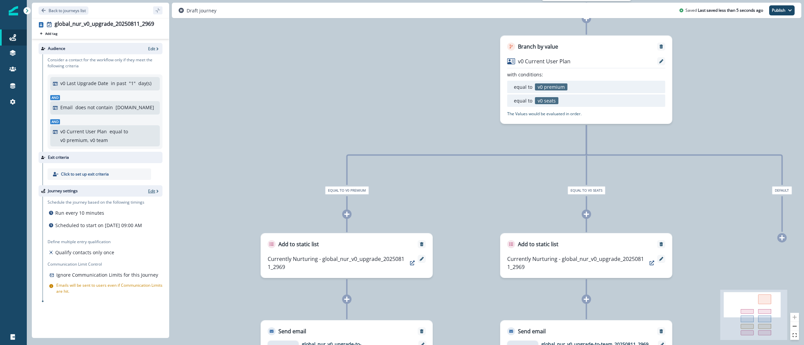
click at [154, 193] on p "Edit" at bounding box center [151, 191] width 7 height 6
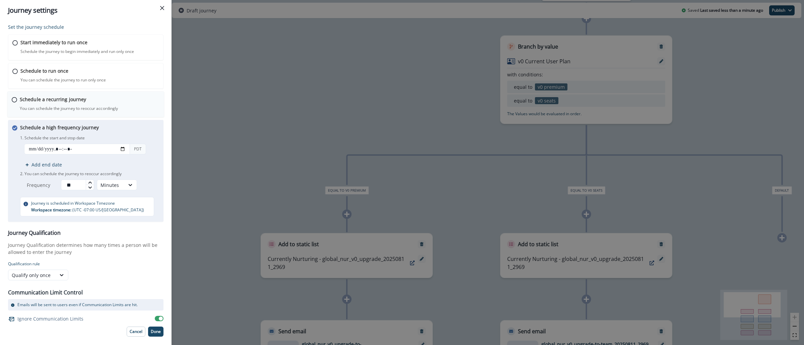
click at [112, 102] on div "Schedule a recurring journey You can schedule the journey to reoccur accordingl…" at bounding box center [90, 104] width 140 height 16
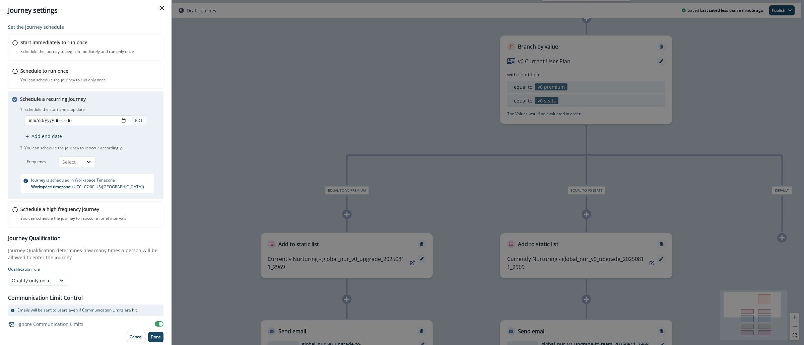
click at [122, 122] on input "datetime-local" at bounding box center [77, 120] width 107 height 11
type input "**********"
click at [161, 139] on div "Set the journey schedule Start immediately to run once Schedule the journey to …" at bounding box center [86, 183] width 172 height 324
click at [95, 165] on div "Select" at bounding box center [77, 161] width 37 height 11
click at [86, 174] on div "Day" at bounding box center [77, 178] width 37 height 12
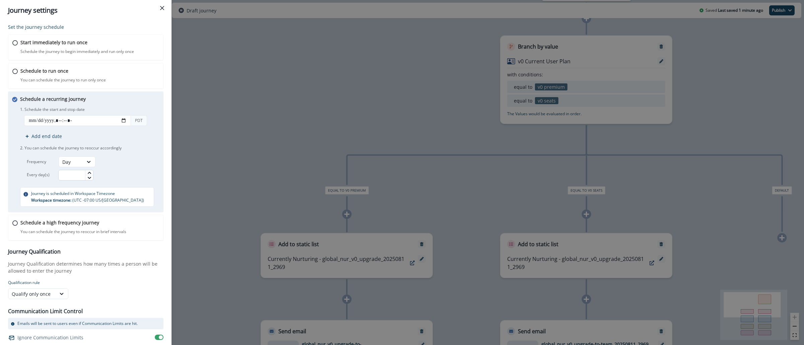
click at [74, 177] on input "text" at bounding box center [75, 175] width 35 height 11
type input "*"
click at [139, 166] on div "Frequency Day Every day(s) *" at bounding box center [90, 168] width 141 height 24
click at [161, 168] on div "Set the journey schedule Start immediately to run once Schedule the journey to …" at bounding box center [86, 183] width 172 height 324
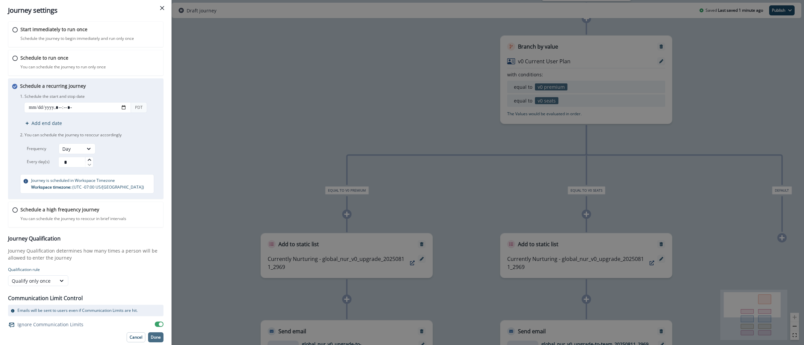
click at [148, 333] on button "Done" at bounding box center [155, 337] width 15 height 10
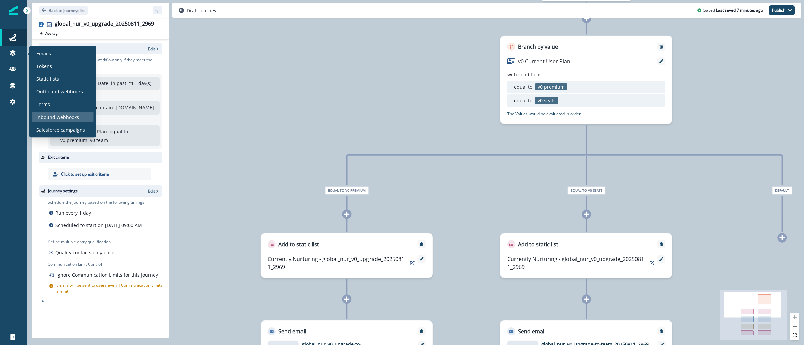
click at [74, 119] on p "Inbound webhooks" at bounding box center [57, 117] width 43 height 7
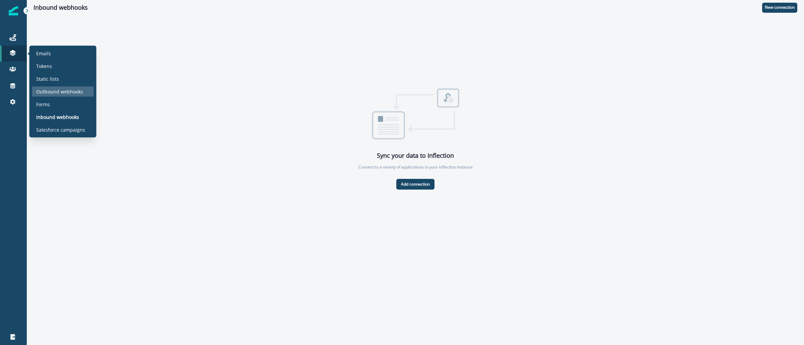
click at [78, 89] on p "Outbound webhooks" at bounding box center [59, 91] width 47 height 7
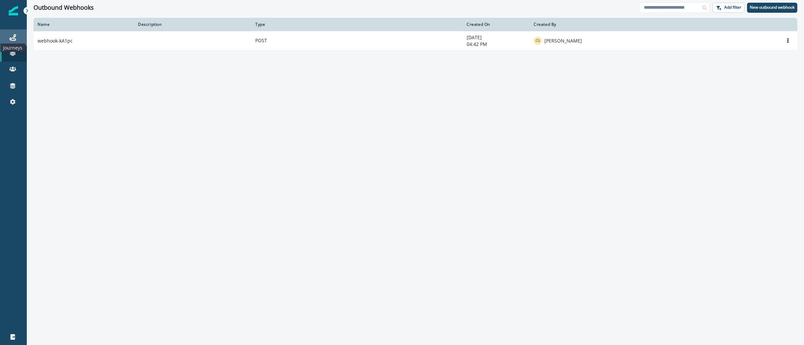
click at [16, 40] on icon at bounding box center [12, 37] width 7 height 7
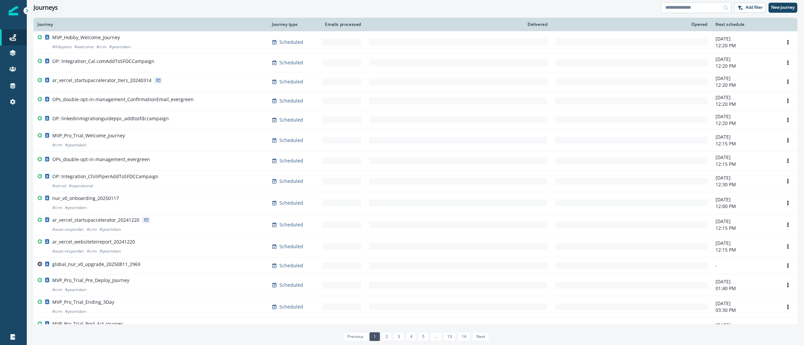
click at [677, 8] on input at bounding box center [696, 7] width 70 height 11
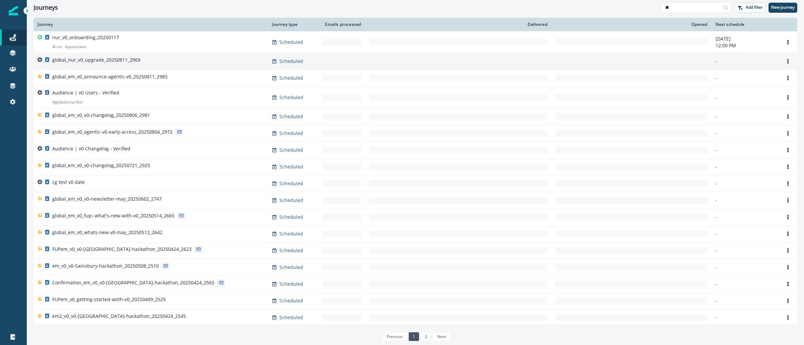
type input "**"
click at [121, 60] on p "global_nur_v0_upgrade_20250811_2969" at bounding box center [96, 60] width 88 height 7
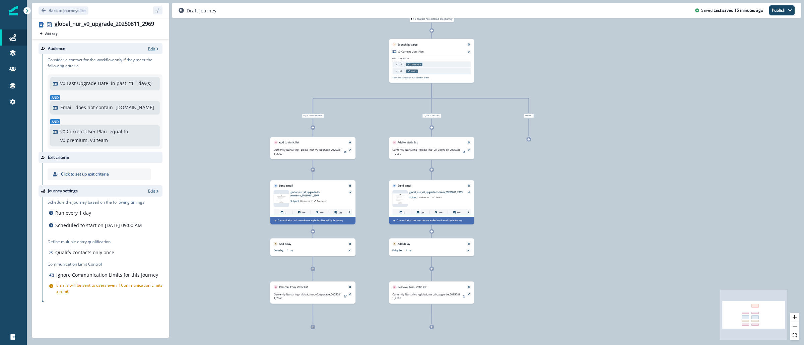
click at [153, 49] on p "Edit" at bounding box center [151, 49] width 7 height 6
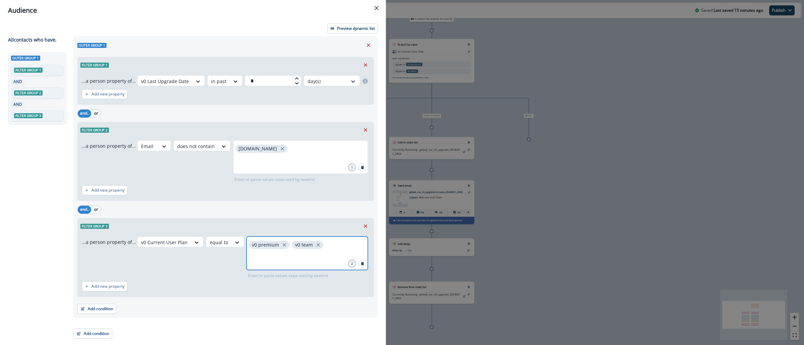
click at [316, 246] on icon "close" at bounding box center [318, 245] width 6 height 6
type input "********"
click at [593, 154] on div "Audience Preview dynamic list All contact s who have, Outer group 1 Filter grou…" at bounding box center [402, 172] width 804 height 345
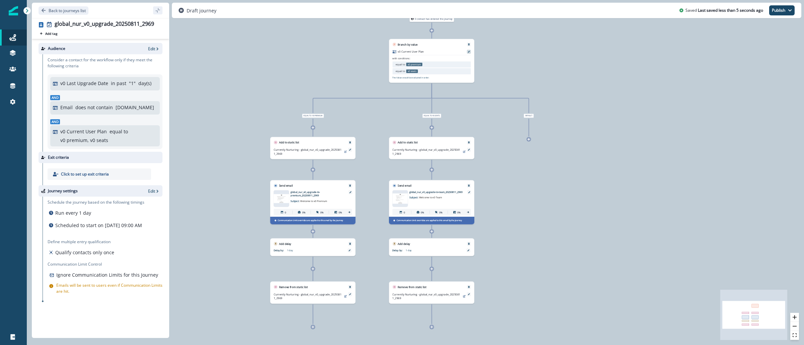
click at [469, 54] on div "v0 Current User Plan" at bounding box center [431, 52] width 78 height 5
click at [468, 51] on icon at bounding box center [469, 52] width 2 height 2
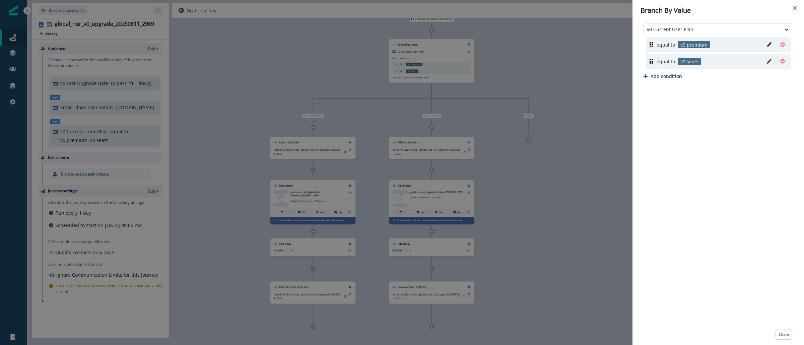
click at [563, 50] on div "Branch By Value v0 Current User Plan equal to v0 premium equal to v0 seats Add …" at bounding box center [402, 172] width 804 height 345
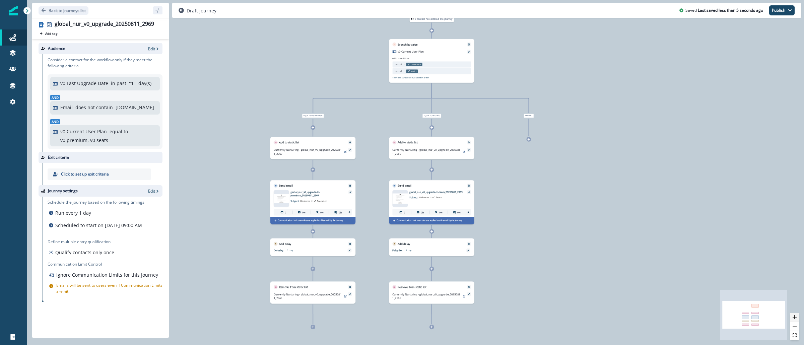
click at [795, 316] on icon "zoom in" at bounding box center [795, 317] width 4 height 4
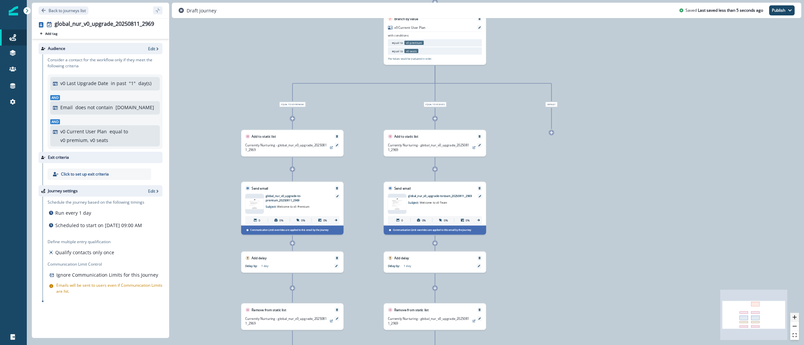
click at [795, 316] on icon "zoom in" at bounding box center [795, 317] width 4 height 4
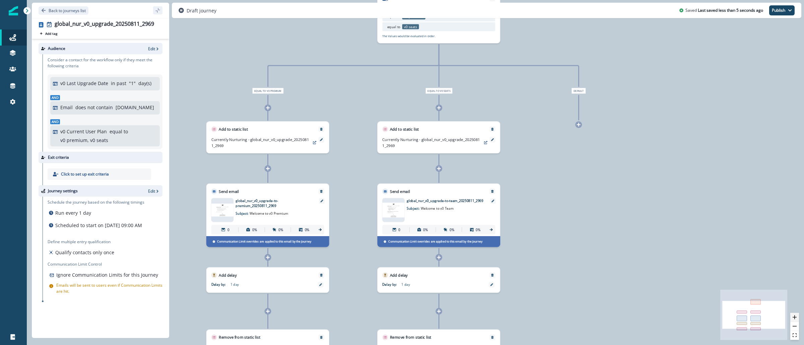
click at [795, 316] on icon "zoom in" at bounding box center [795, 317] width 4 height 4
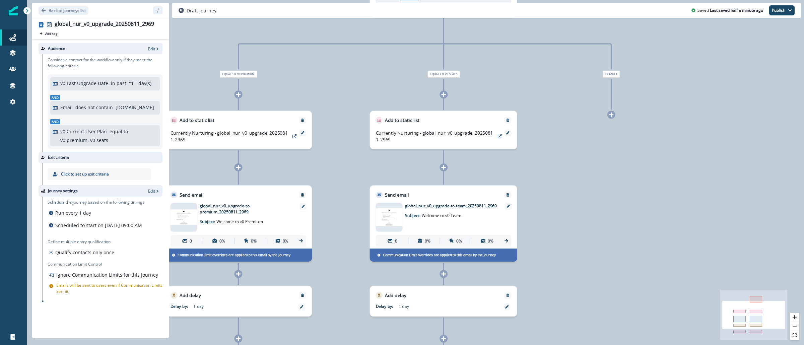
click at [585, 167] on div "0 contact has entered the journey Branch by value v0 Current User Plan with con…" at bounding box center [415, 172] width 777 height 345
